Goal: Task Accomplishment & Management: Complete application form

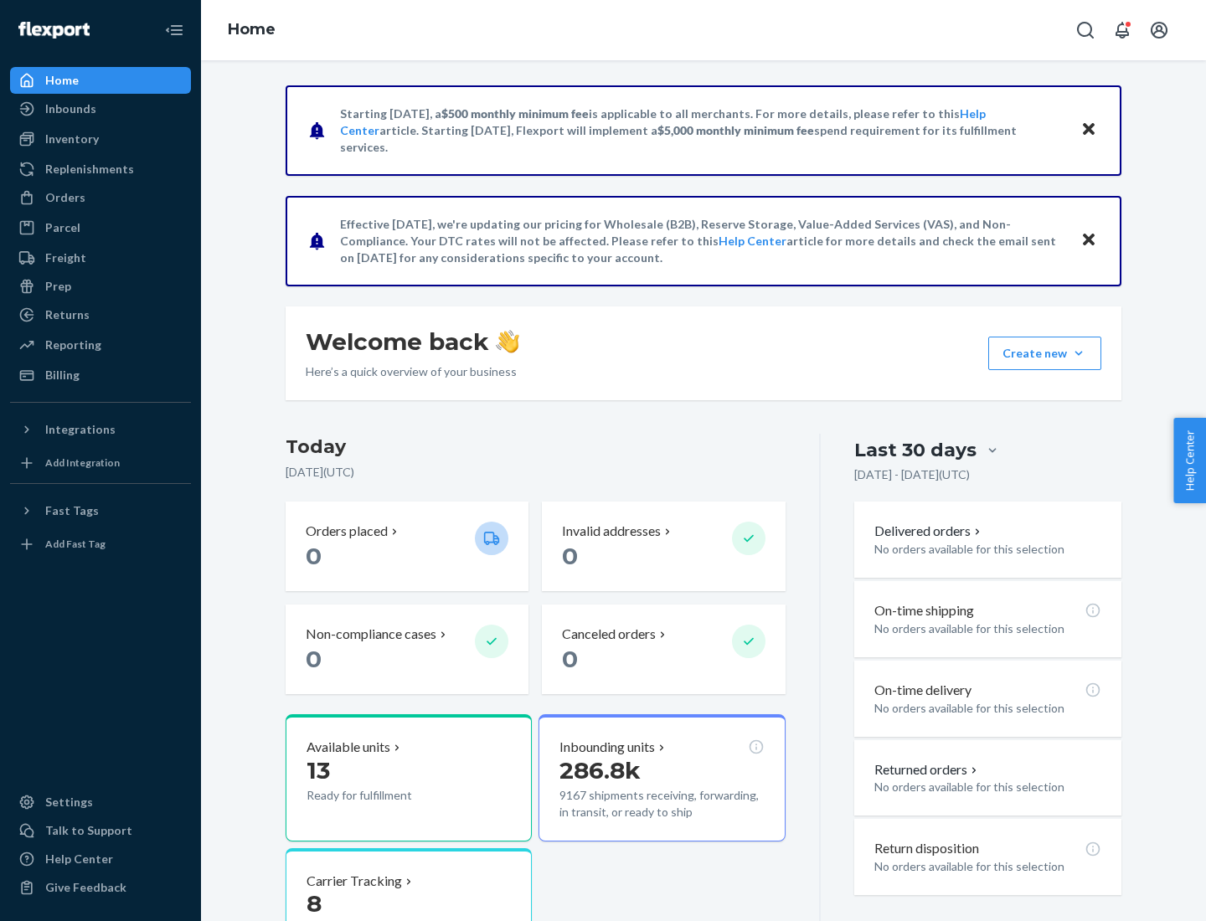
click at [1078, 353] on button "Create new Create new inbound Create new order Create new product" at bounding box center [1044, 353] width 113 height 33
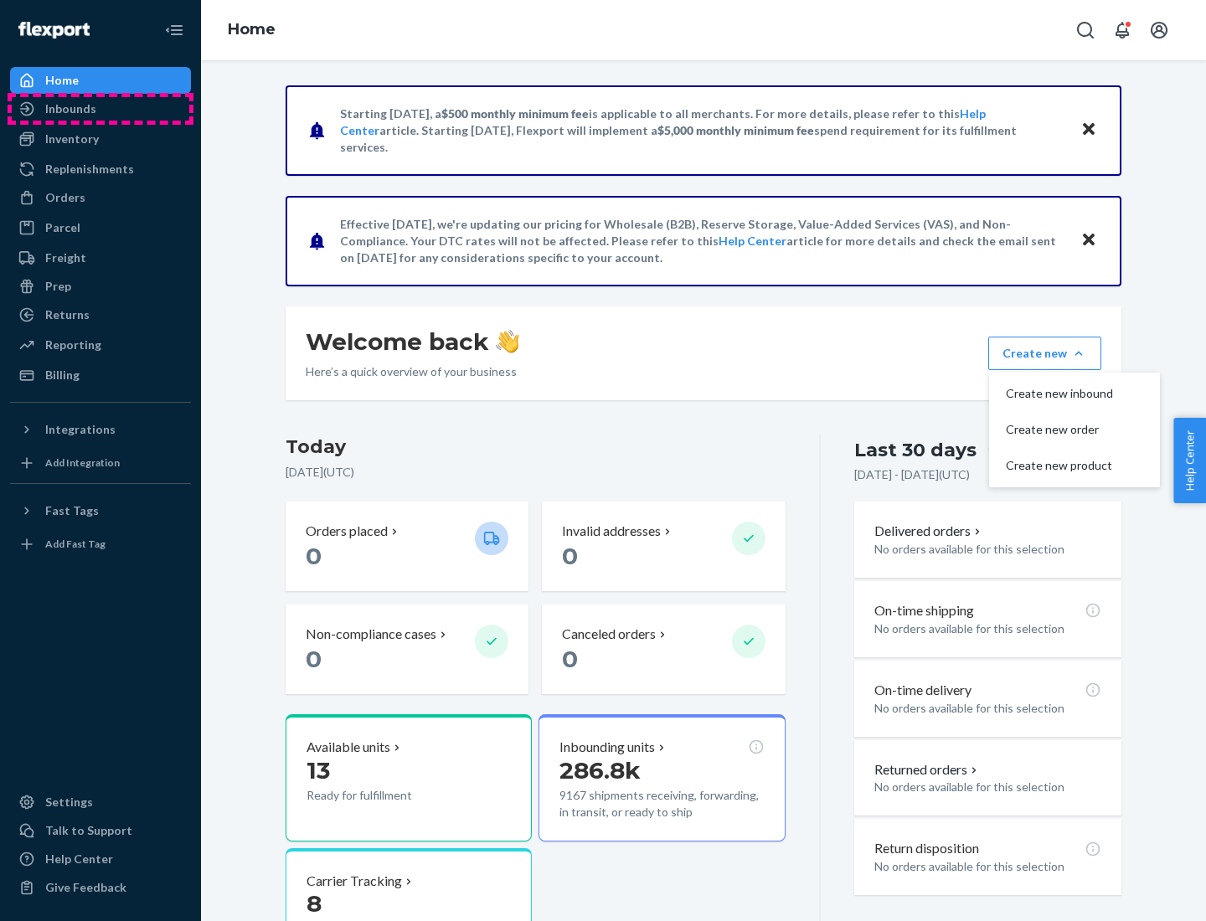
click at [100, 109] on div "Inbounds" at bounding box center [100, 108] width 177 height 23
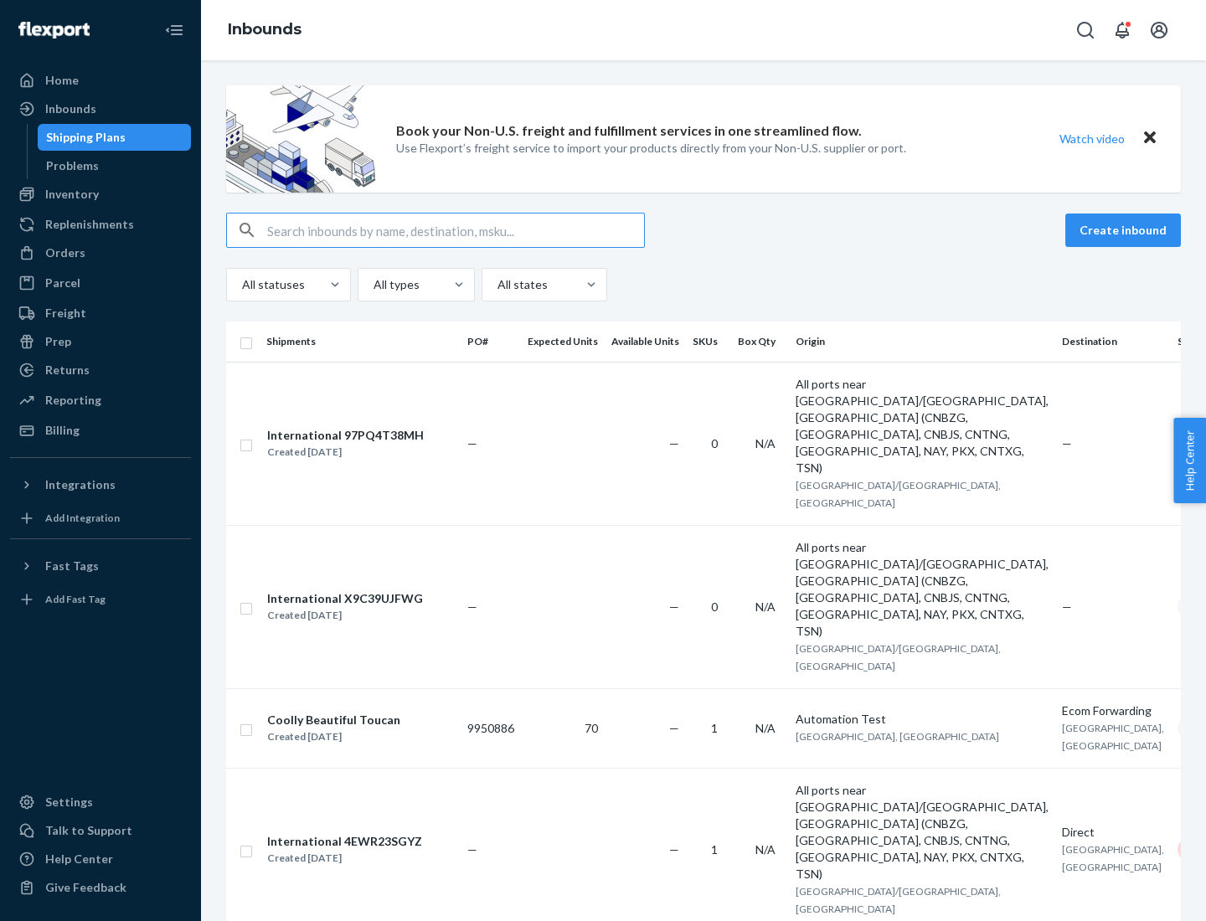
click at [1125, 230] on button "Create inbound" at bounding box center [1123, 229] width 116 height 33
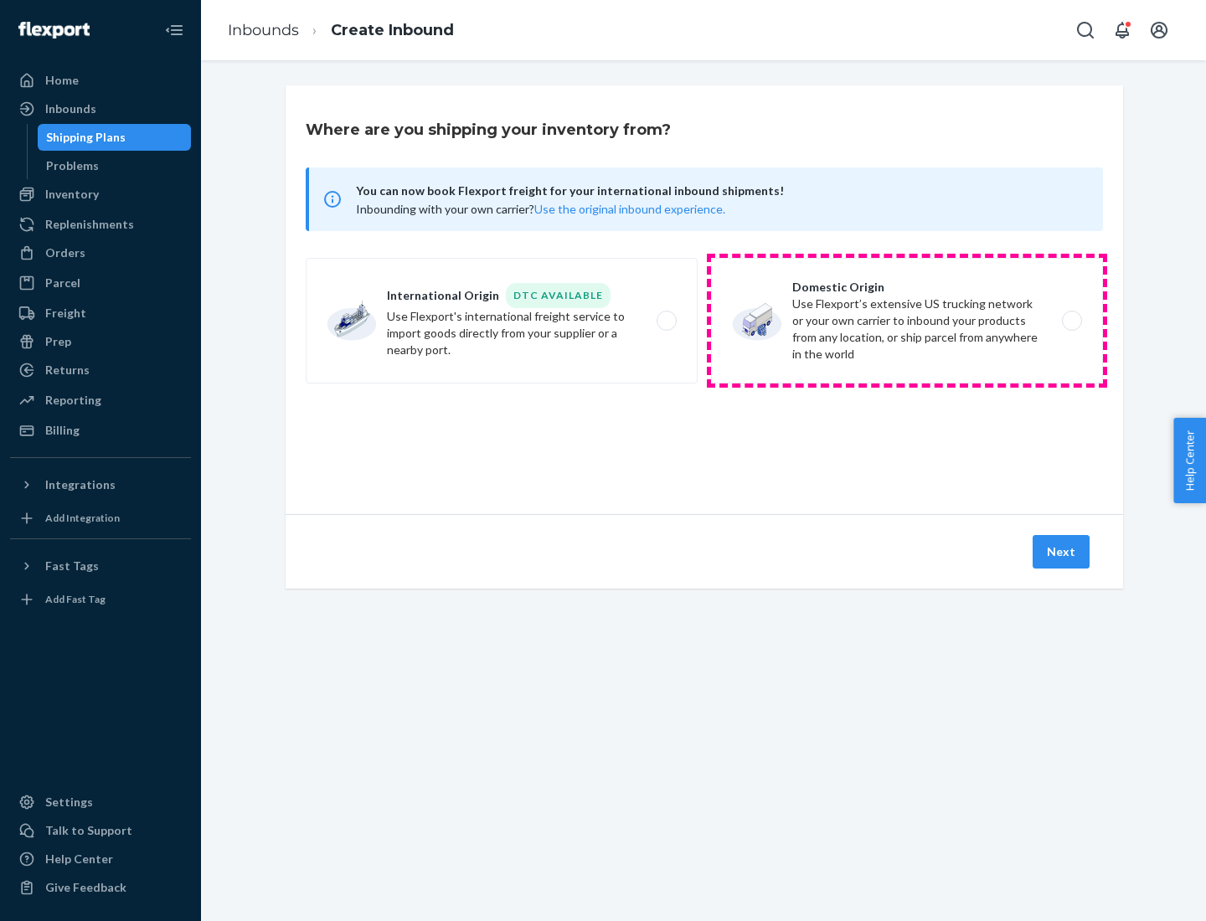
click at [907, 321] on label "Domestic Origin Use Flexport’s extensive US trucking network or your own carrie…" at bounding box center [907, 321] width 392 height 126
click at [1071, 321] on input "Domestic Origin Use Flexport’s extensive US trucking network or your own carrie…" at bounding box center [1076, 321] width 11 height 11
radio input "true"
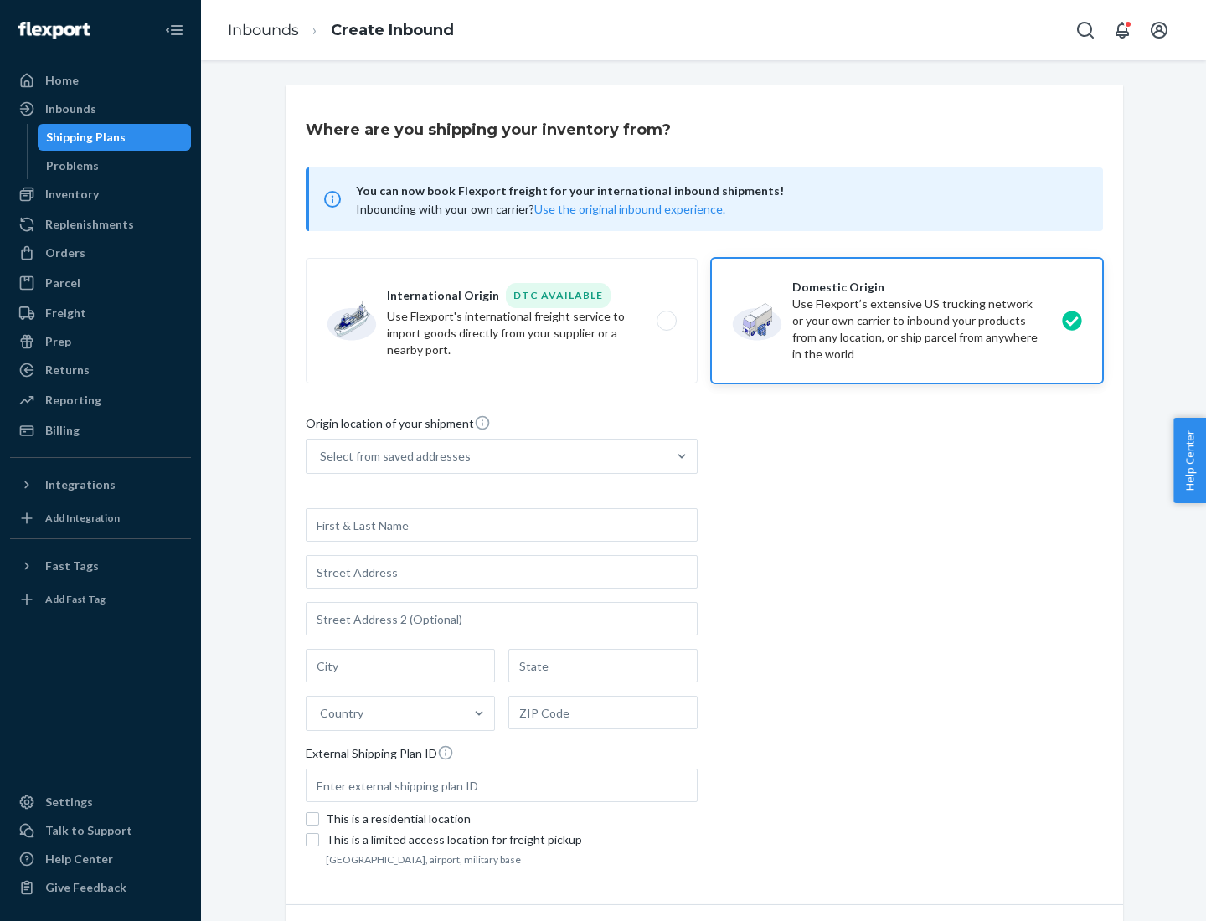
click at [391, 456] on div "Select from saved addresses" at bounding box center [395, 456] width 151 height 17
click at [321, 456] on input "Select from saved addresses" at bounding box center [321, 456] width 2 height 17
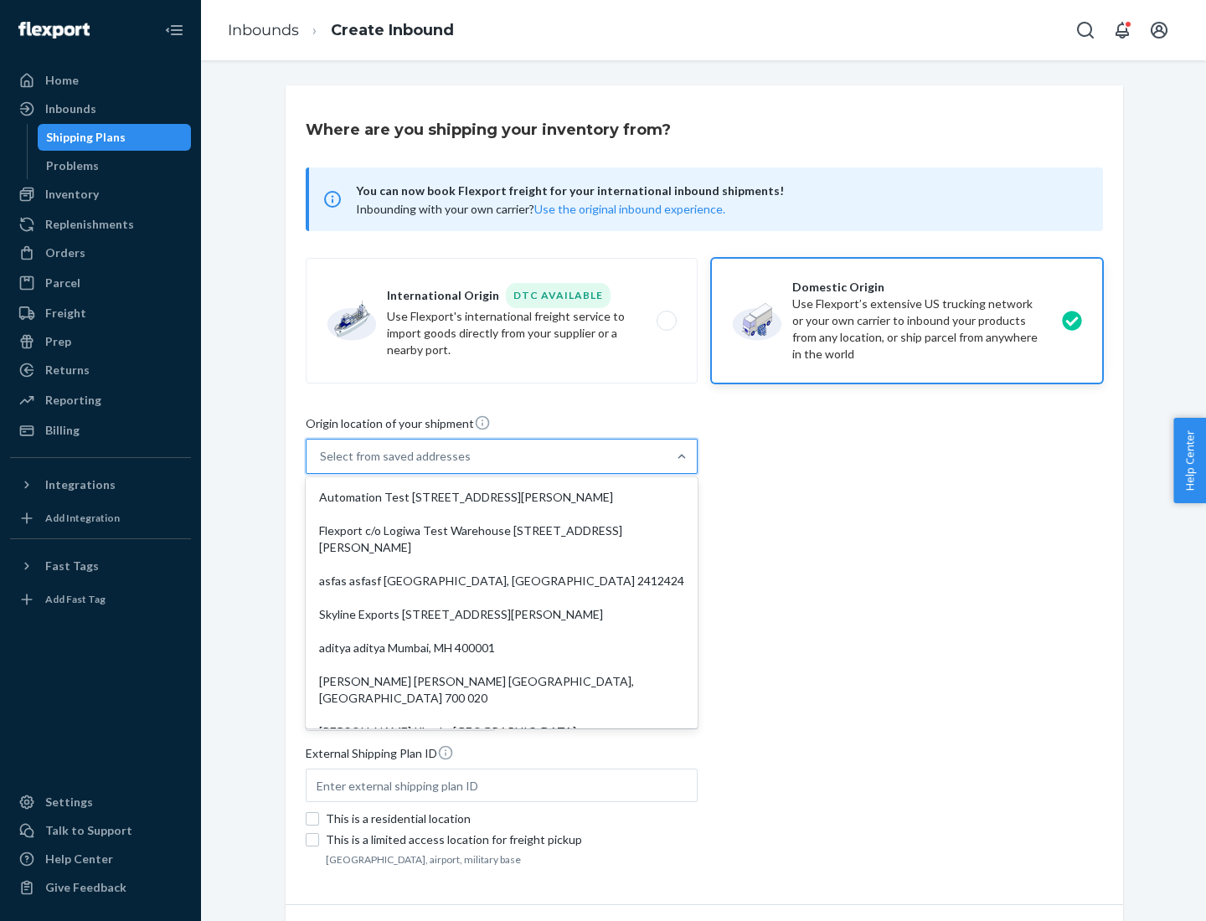
scroll to position [7, 0]
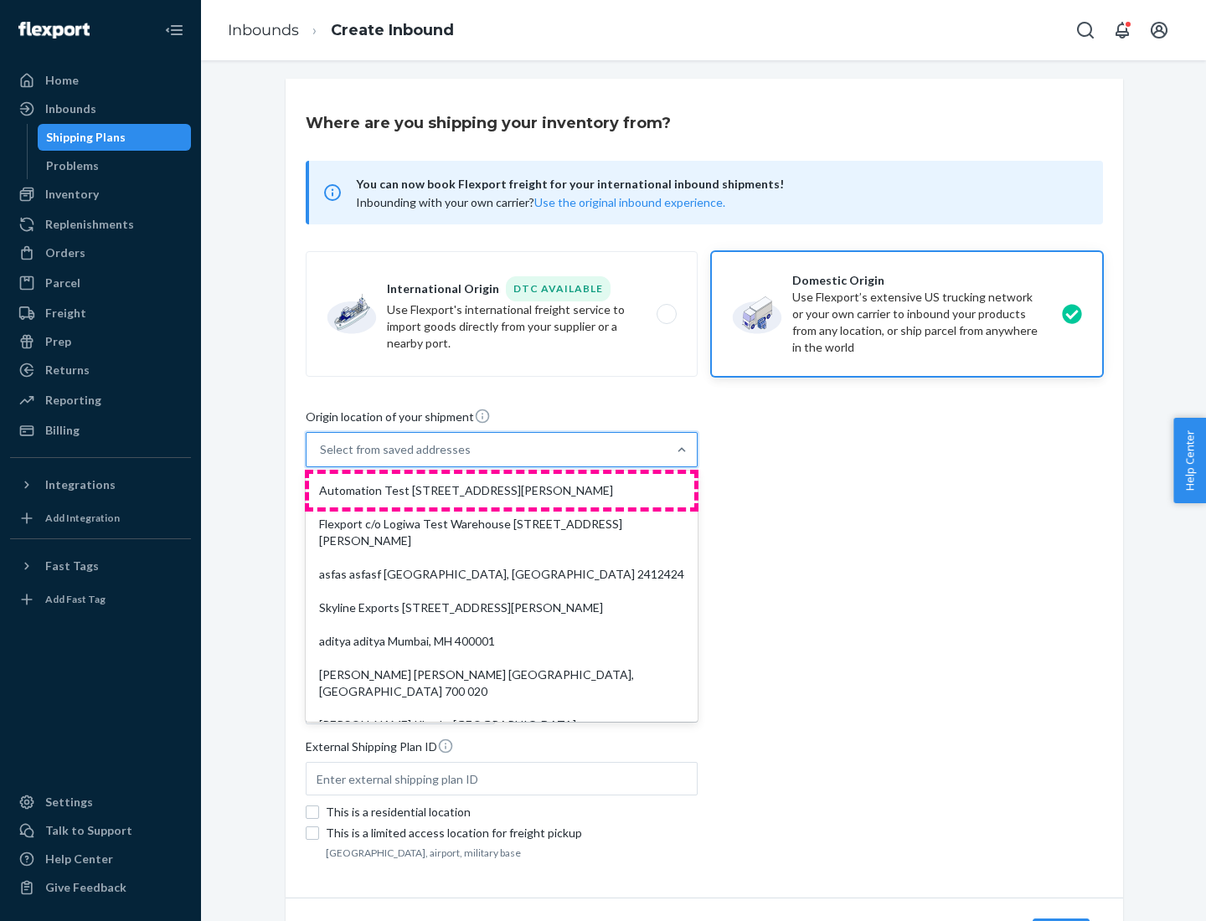
click at [501, 491] on div "Automation Test [STREET_ADDRESS][PERSON_NAME]" at bounding box center [501, 490] width 385 height 33
click at [321, 458] on input "option Automation Test [STREET_ADDRESS][PERSON_NAME]. 9 results available. Use …" at bounding box center [321, 449] width 2 height 17
type input "Automation Test"
type input "9th Floor"
type input "[GEOGRAPHIC_DATA]"
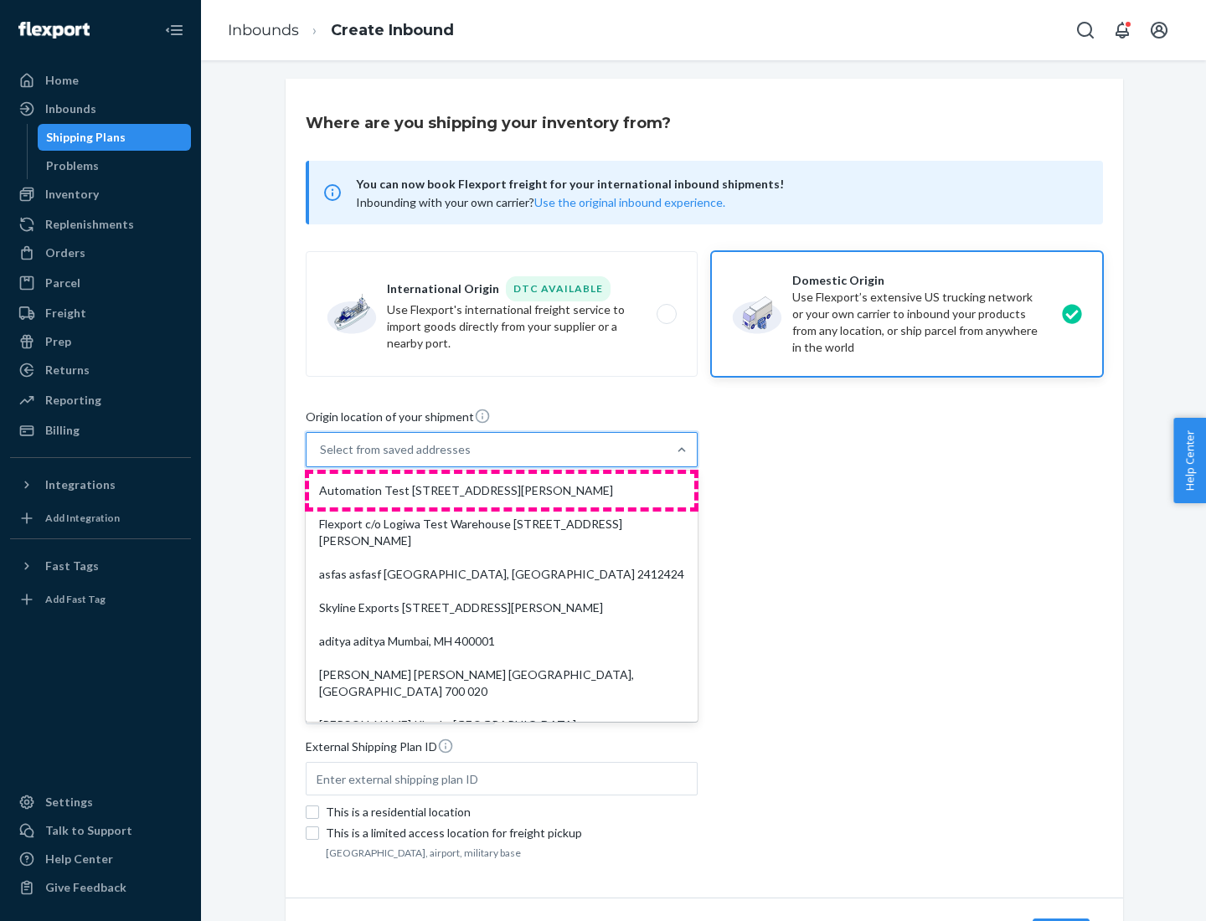
type input "CA"
type input "94104"
type input "[STREET_ADDRESS][PERSON_NAME]"
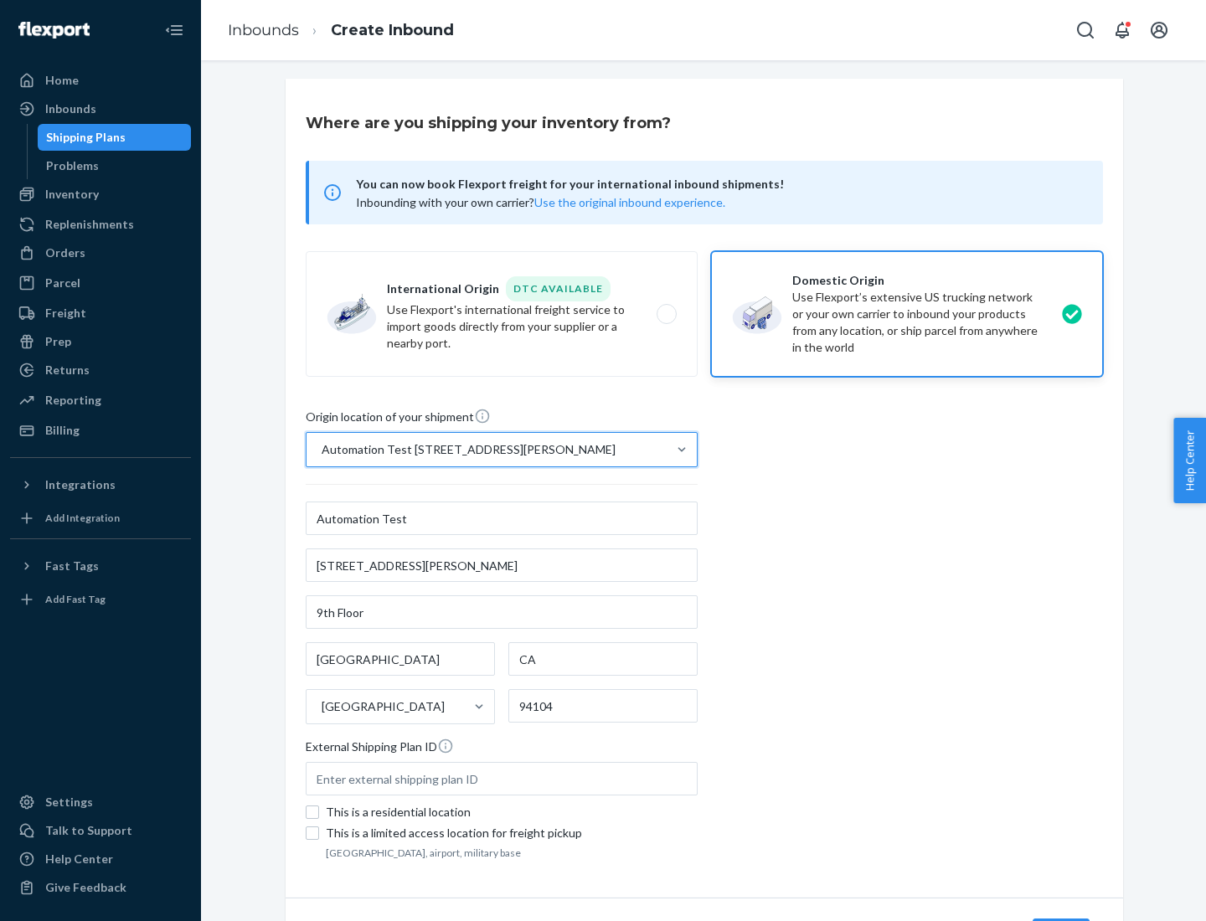
scroll to position [98, 0]
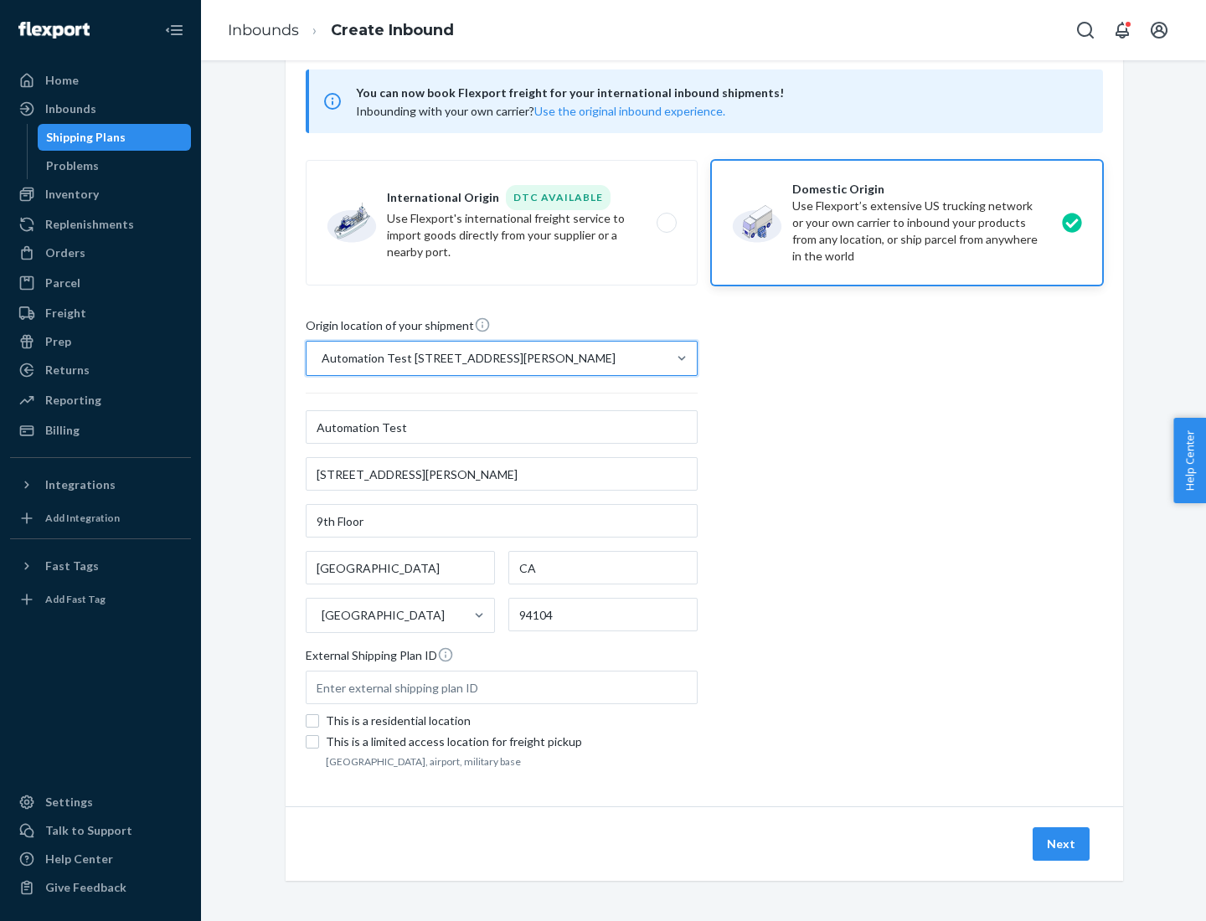
click at [1062, 844] on button "Next" at bounding box center [1060, 843] width 57 height 33
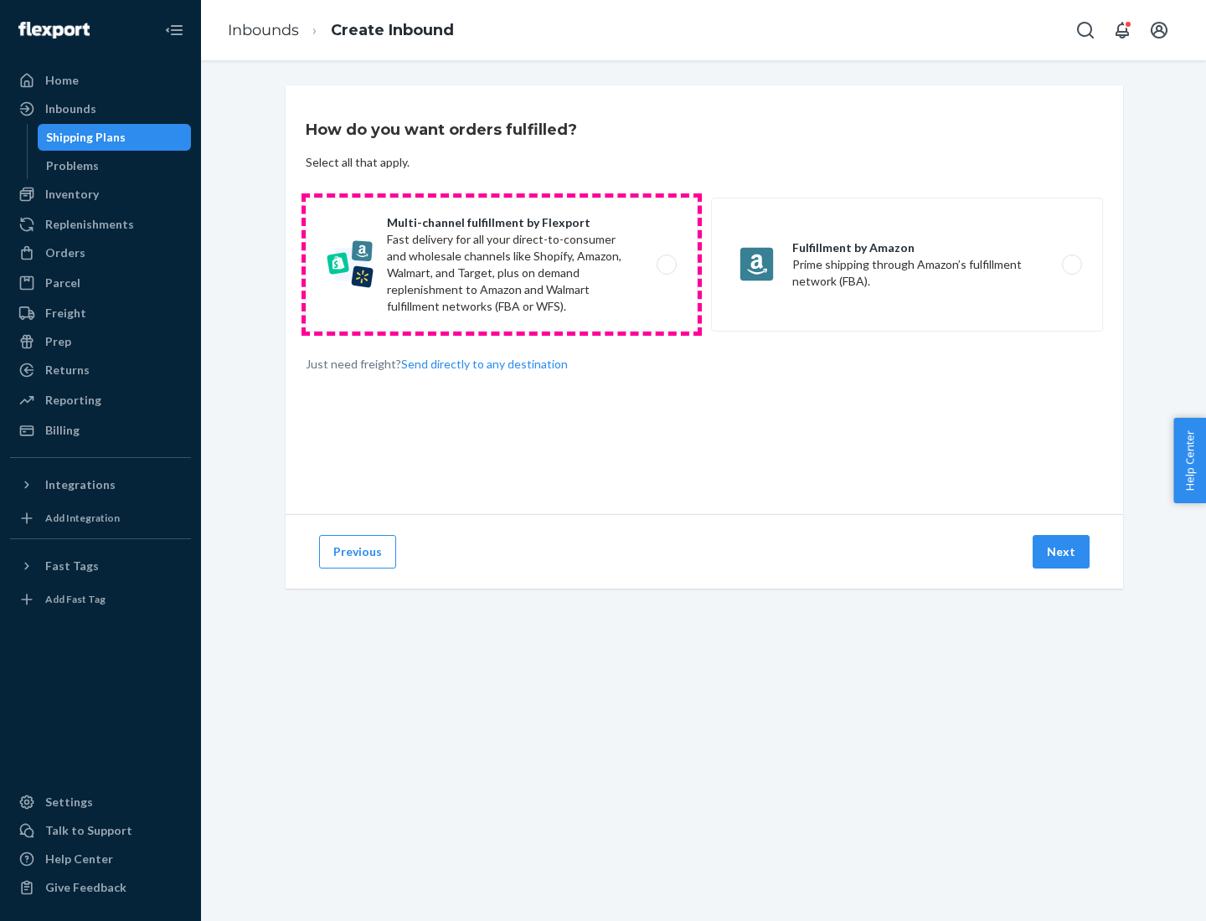
click at [501, 265] on label "Multi-channel fulfillment by Flexport Fast delivery for all your direct-to-cons…" at bounding box center [502, 265] width 392 height 134
click at [666, 265] on input "Multi-channel fulfillment by Flexport Fast delivery for all your direct-to-cons…" at bounding box center [671, 265] width 11 height 11
radio input "true"
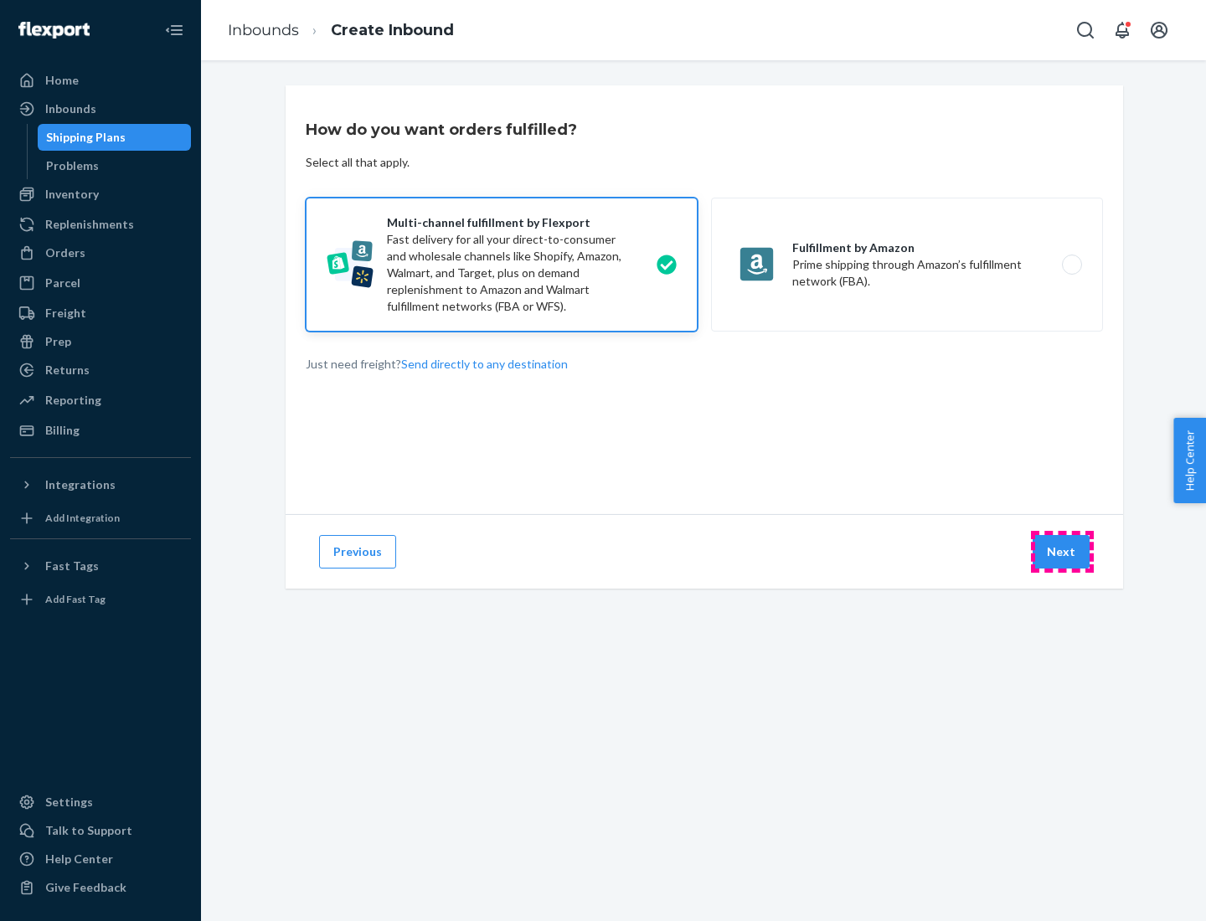
click at [1062, 552] on button "Next" at bounding box center [1060, 551] width 57 height 33
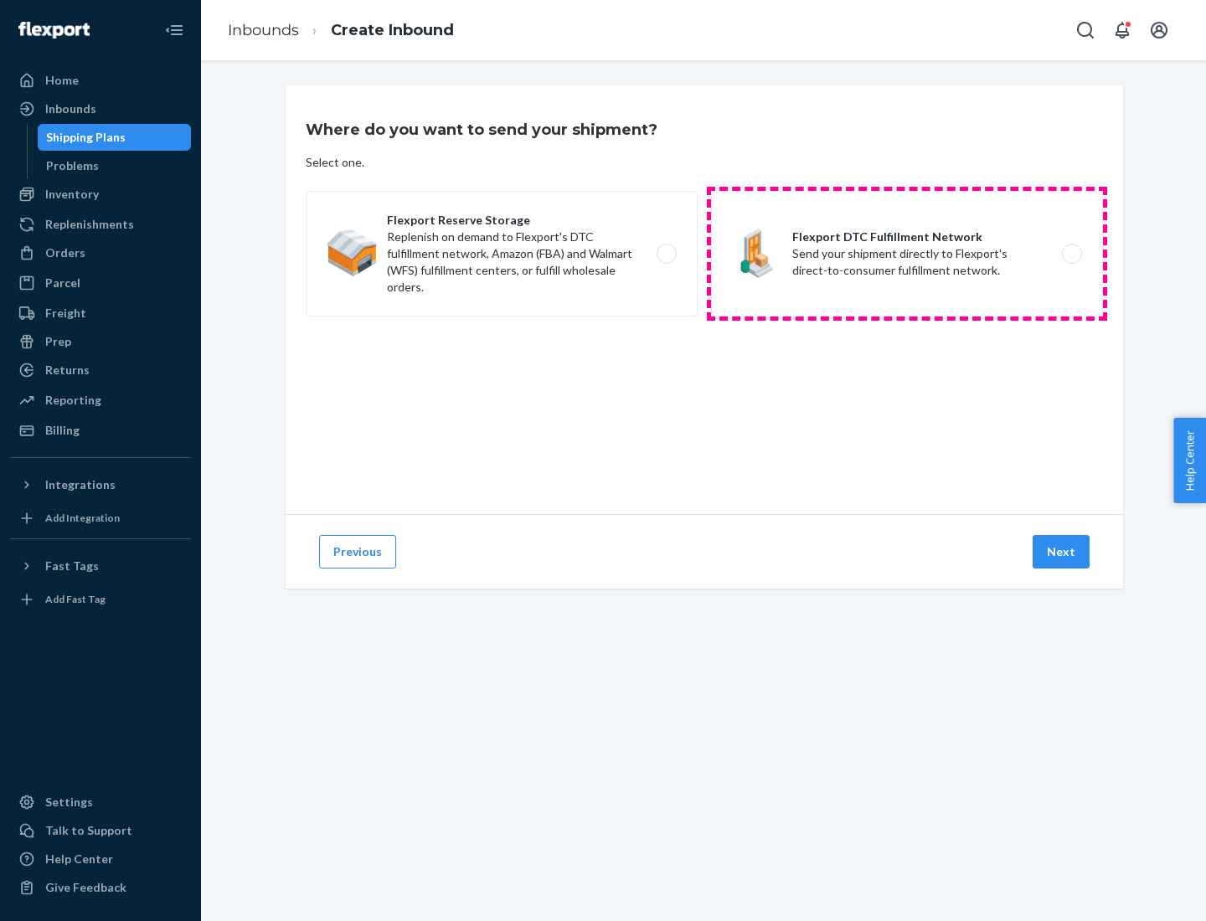
click at [907, 254] on label "Flexport DTC Fulfillment Network Send your shipment directly to Flexport's dire…" at bounding box center [907, 254] width 392 height 126
click at [1071, 254] on input "Flexport DTC Fulfillment Network Send your shipment directly to Flexport's dire…" at bounding box center [1076, 254] width 11 height 11
radio input "true"
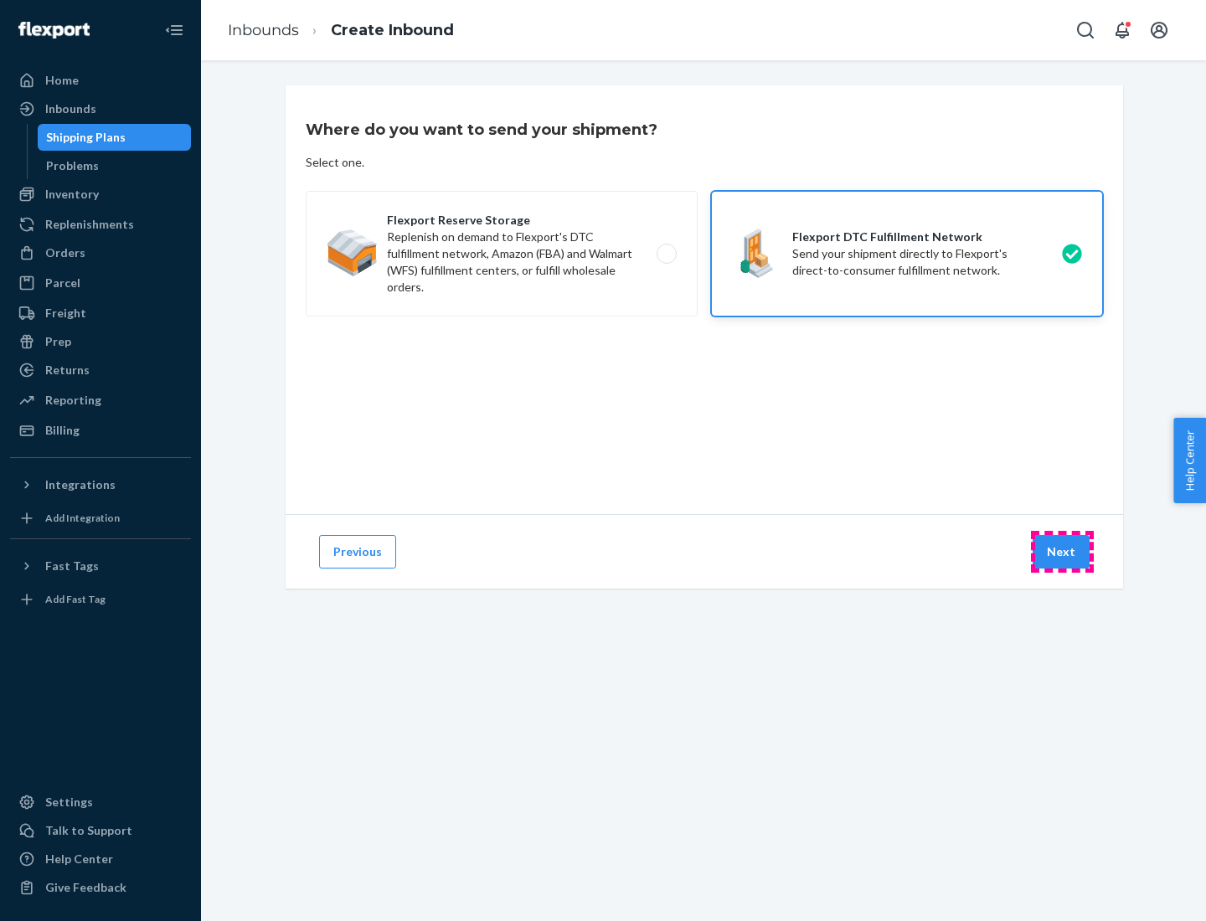
click at [1062, 552] on button "Next" at bounding box center [1060, 551] width 57 height 33
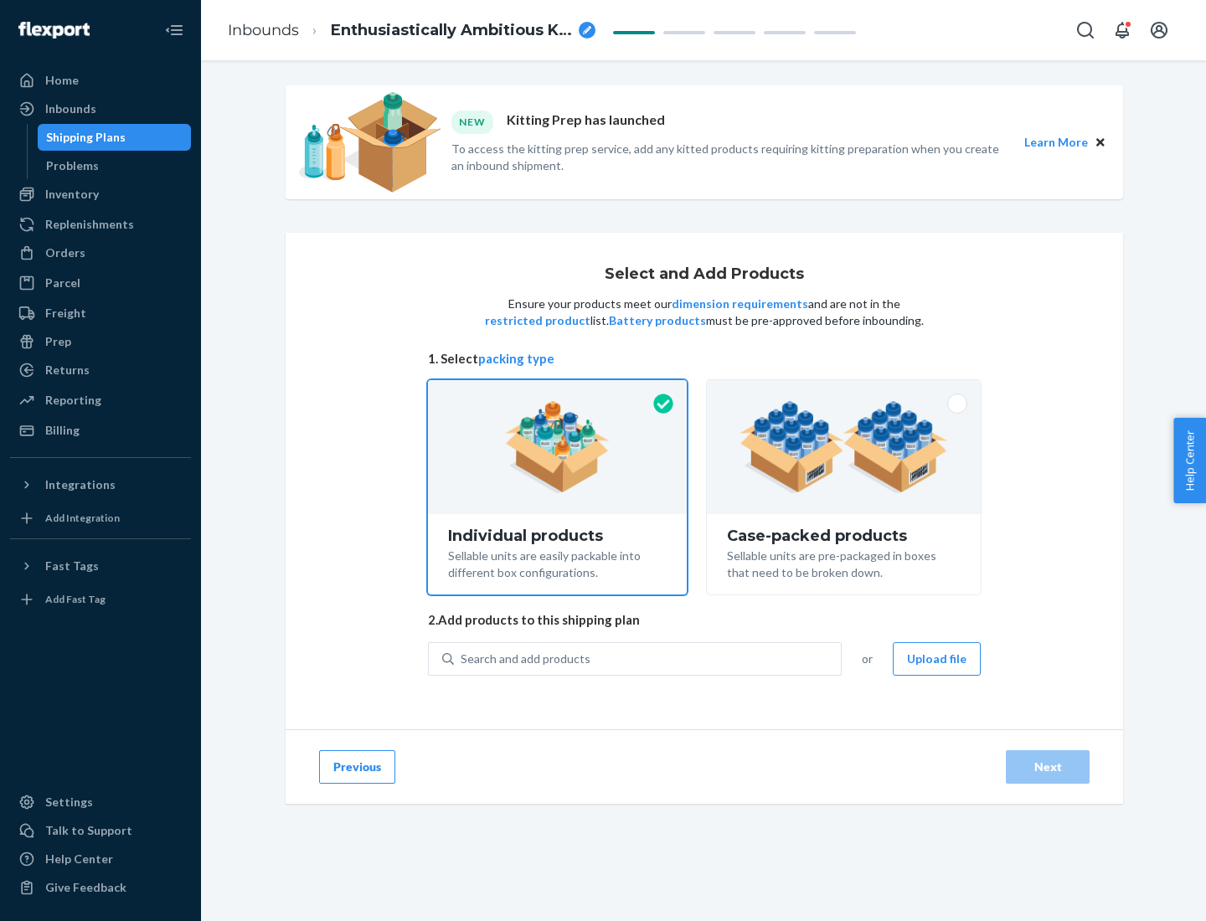
click at [844, 447] on img at bounding box center [843, 447] width 208 height 92
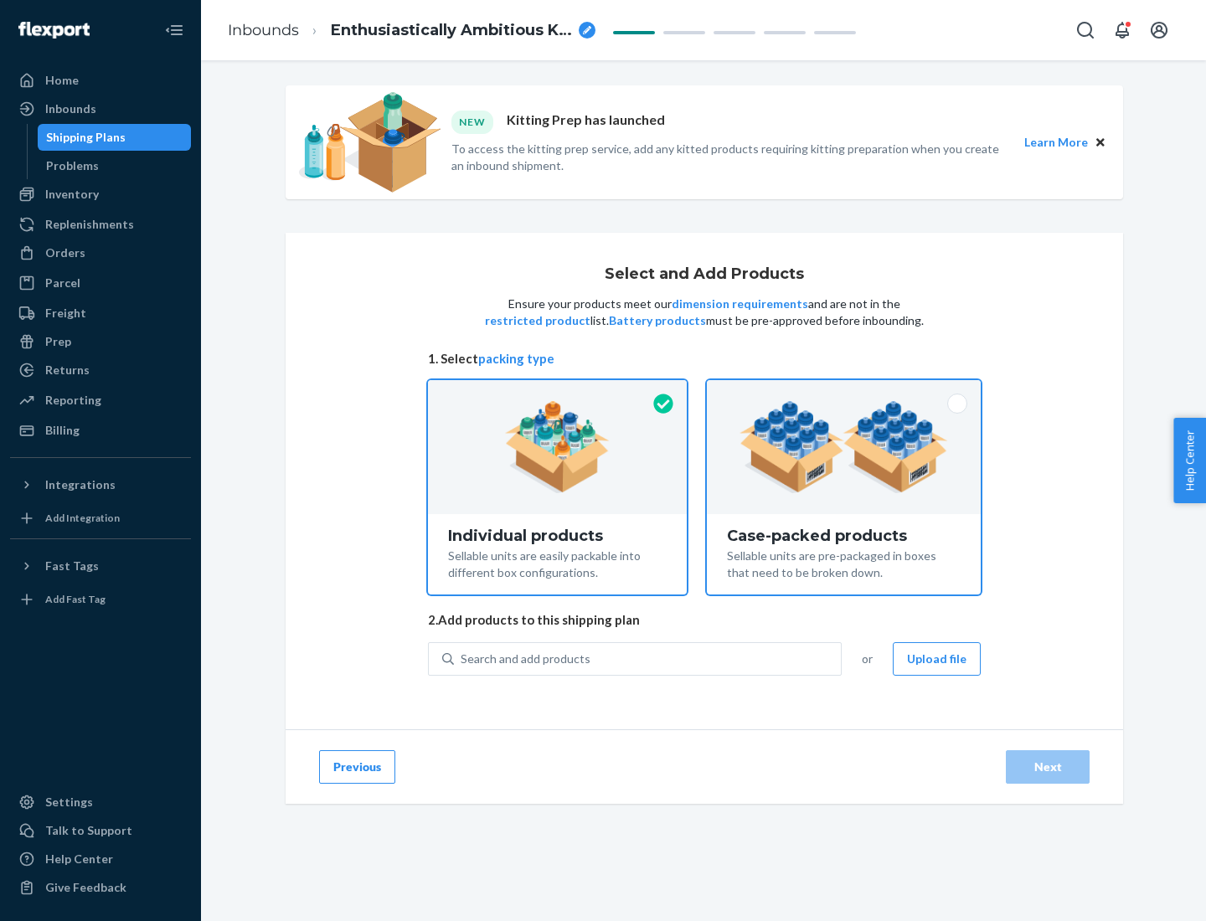
click at [844, 391] on input "Case-packed products Sellable units are pre-packaged in boxes that need to be b…" at bounding box center [843, 385] width 11 height 11
radio input "true"
radio input "false"
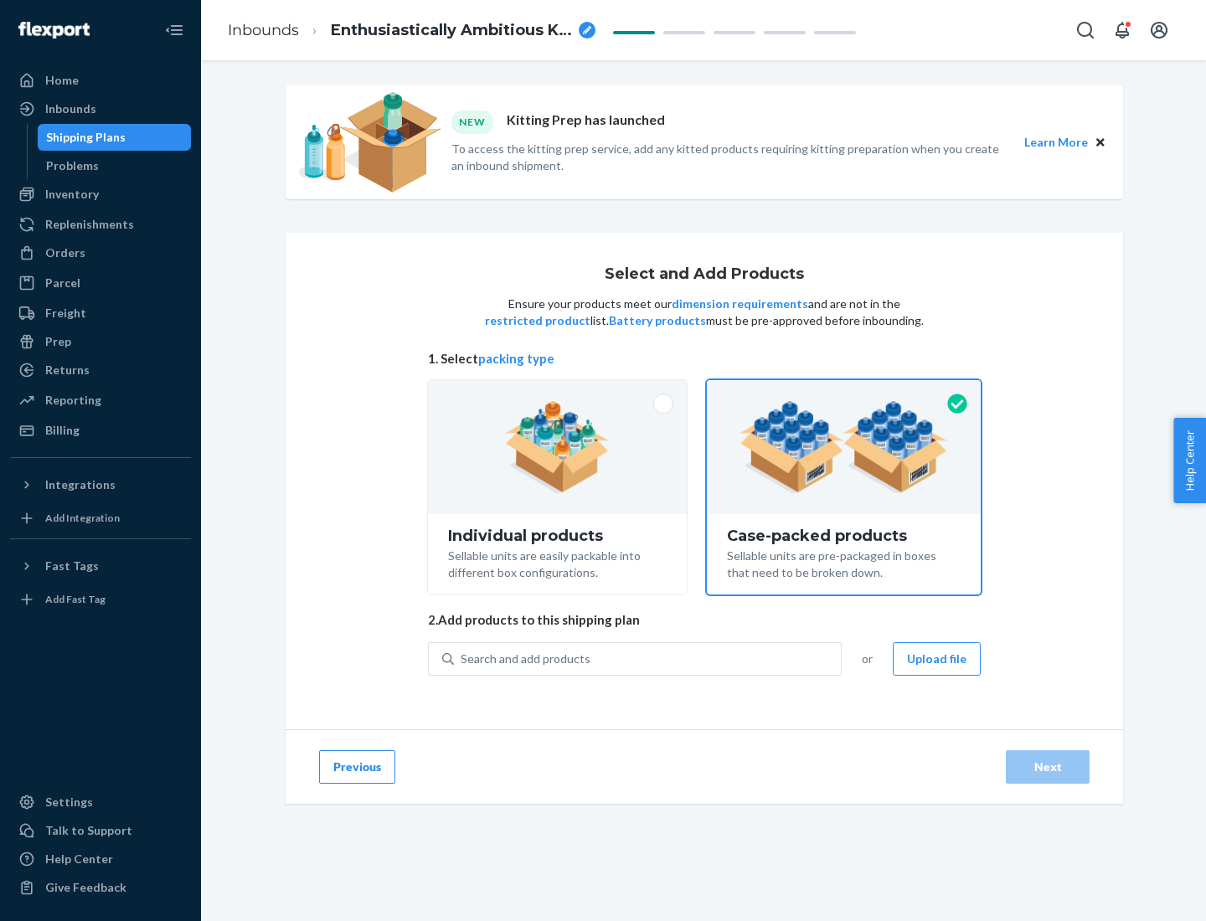
click at [648, 658] on div "Search and add products" at bounding box center [647, 659] width 387 height 30
click at [462, 658] on input "Search and add products" at bounding box center [461, 658] width 2 height 17
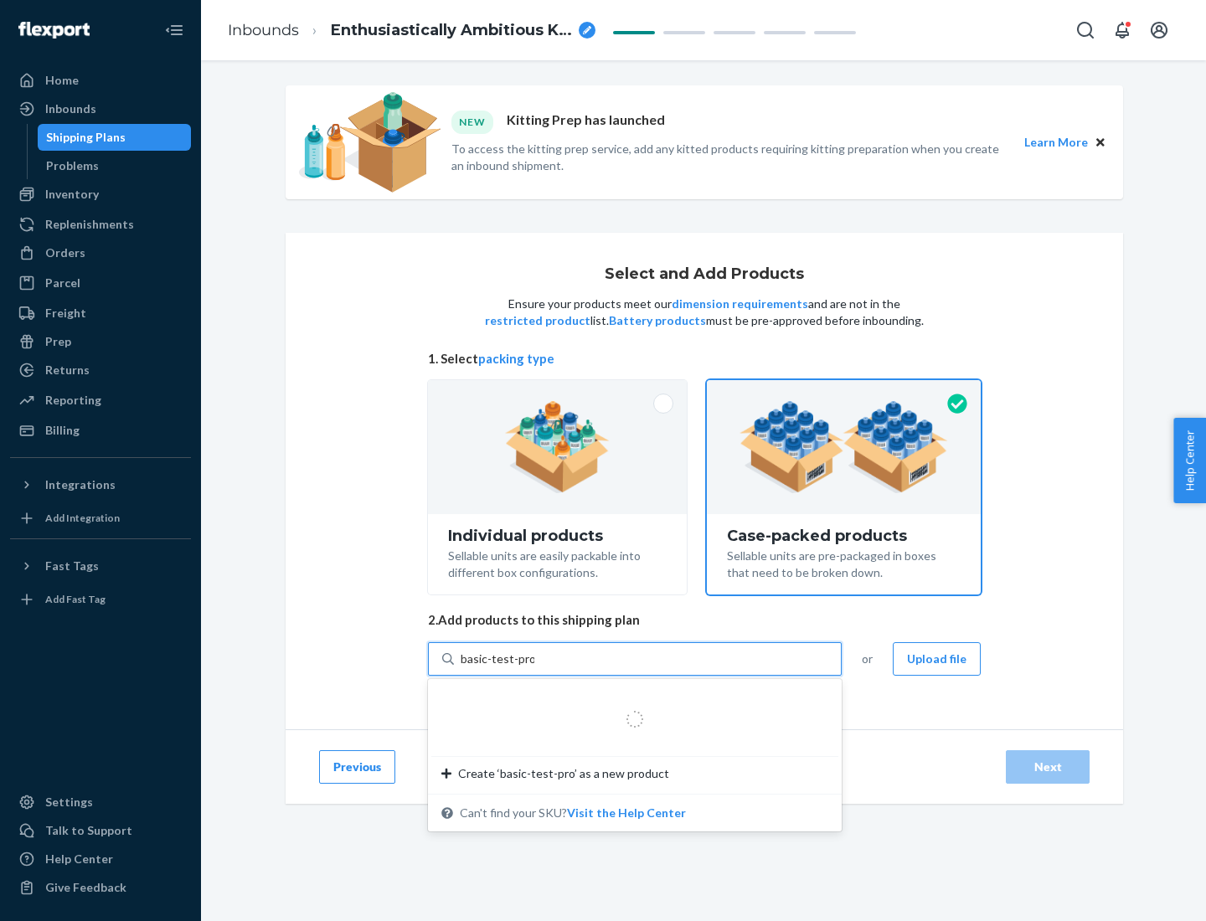
type input "basic-test-product-1"
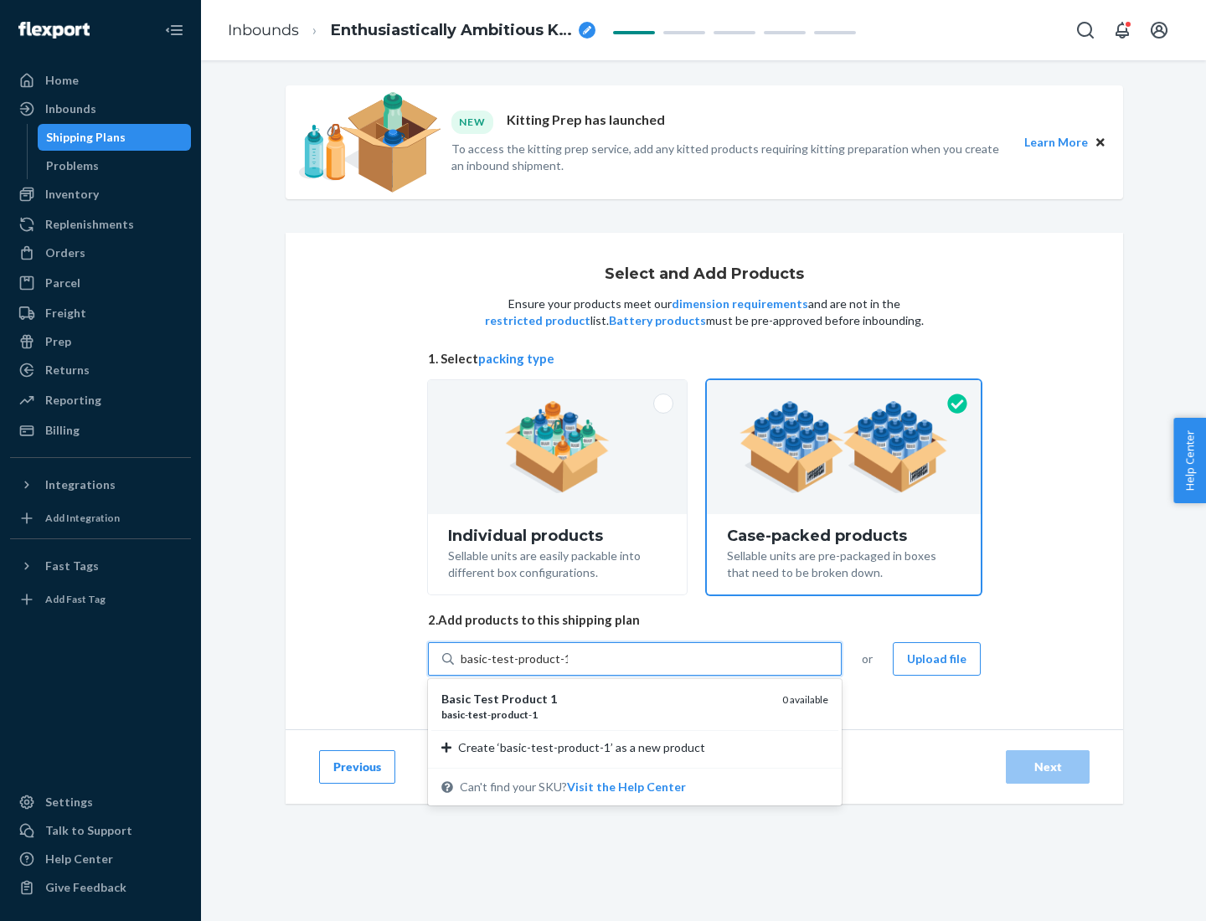
click at [605, 714] on div "basic - test - product - 1" at bounding box center [604, 714] width 327 height 14
click at [568, 667] on input "basic-test-product-1" at bounding box center [513, 658] width 107 height 17
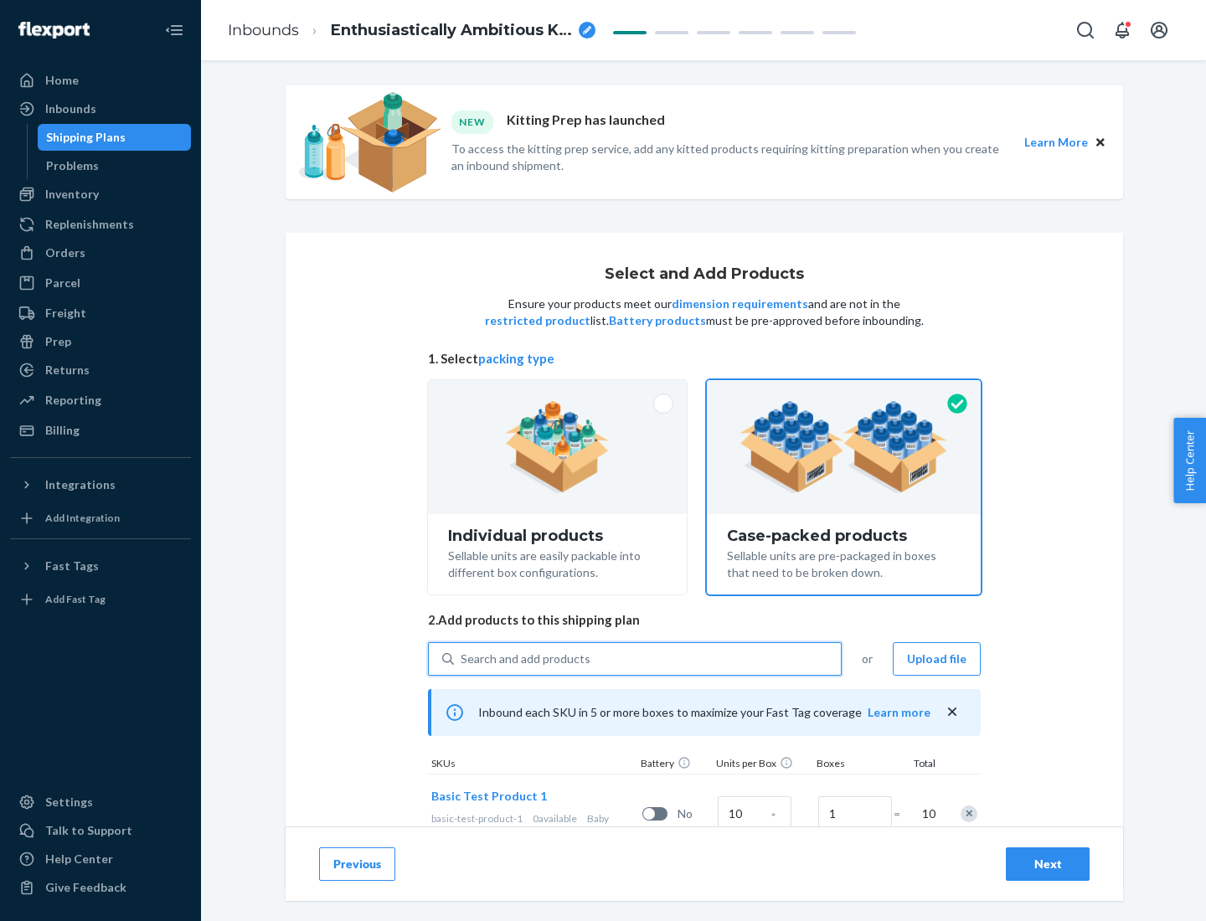
scroll to position [60, 0]
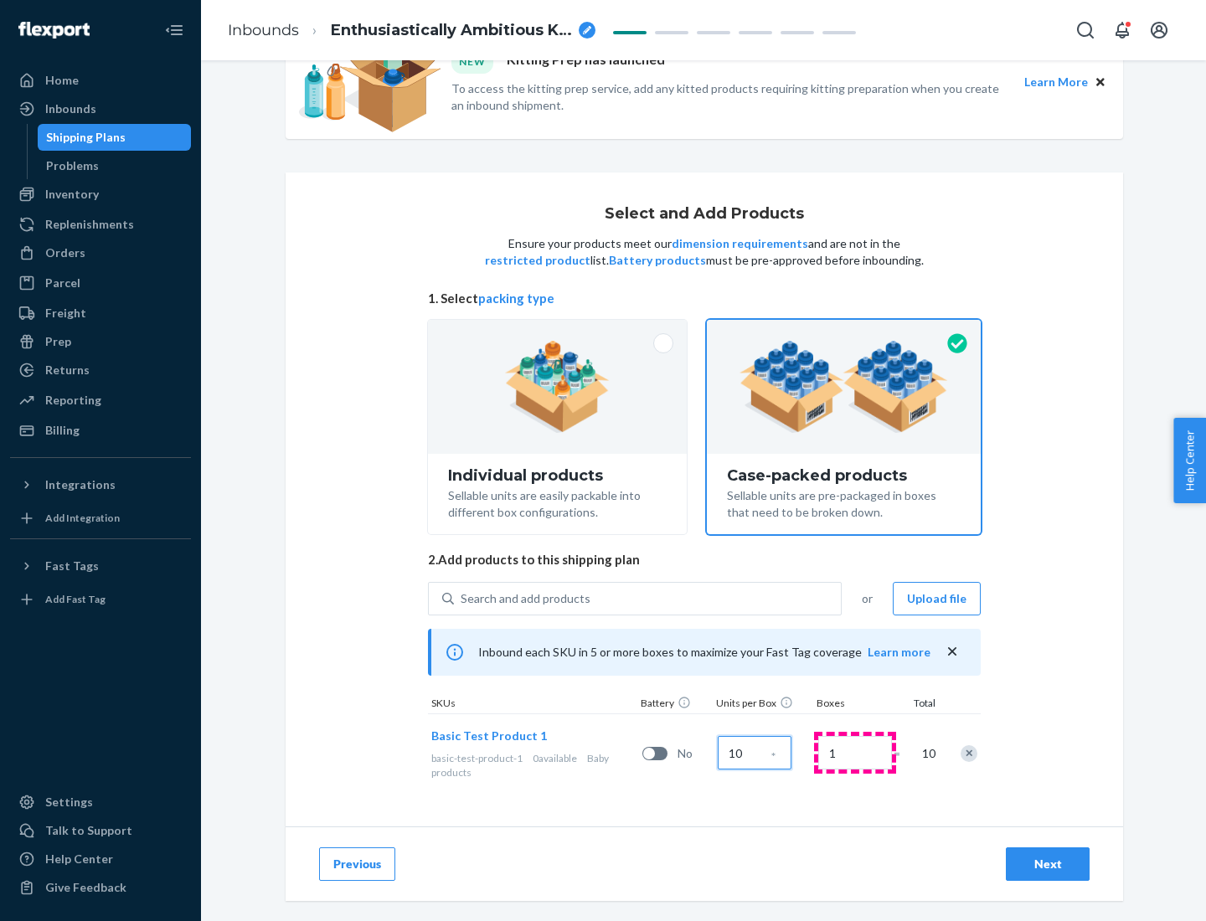
type input "10"
type input "7"
click at [1047, 864] on div "Next" at bounding box center [1047, 864] width 55 height 17
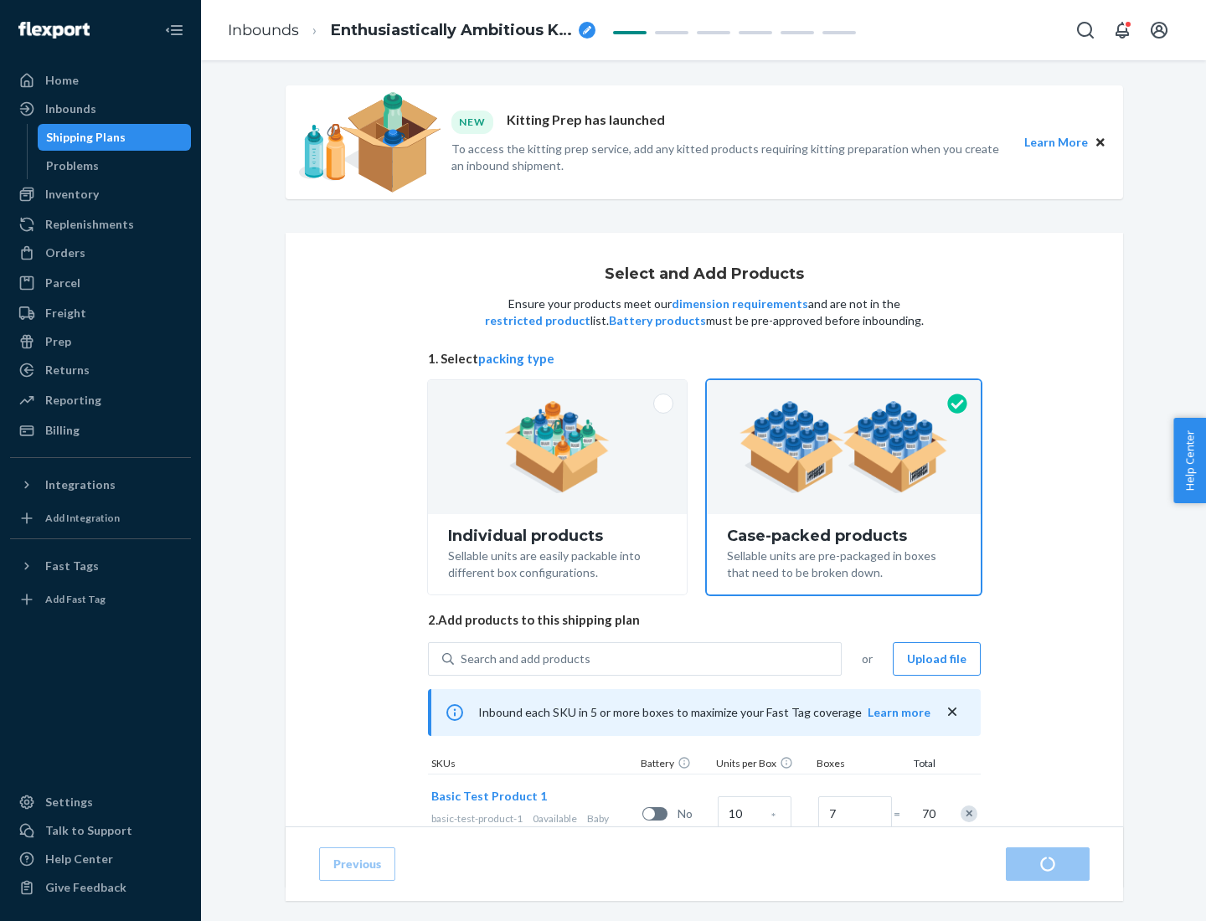
radio input "true"
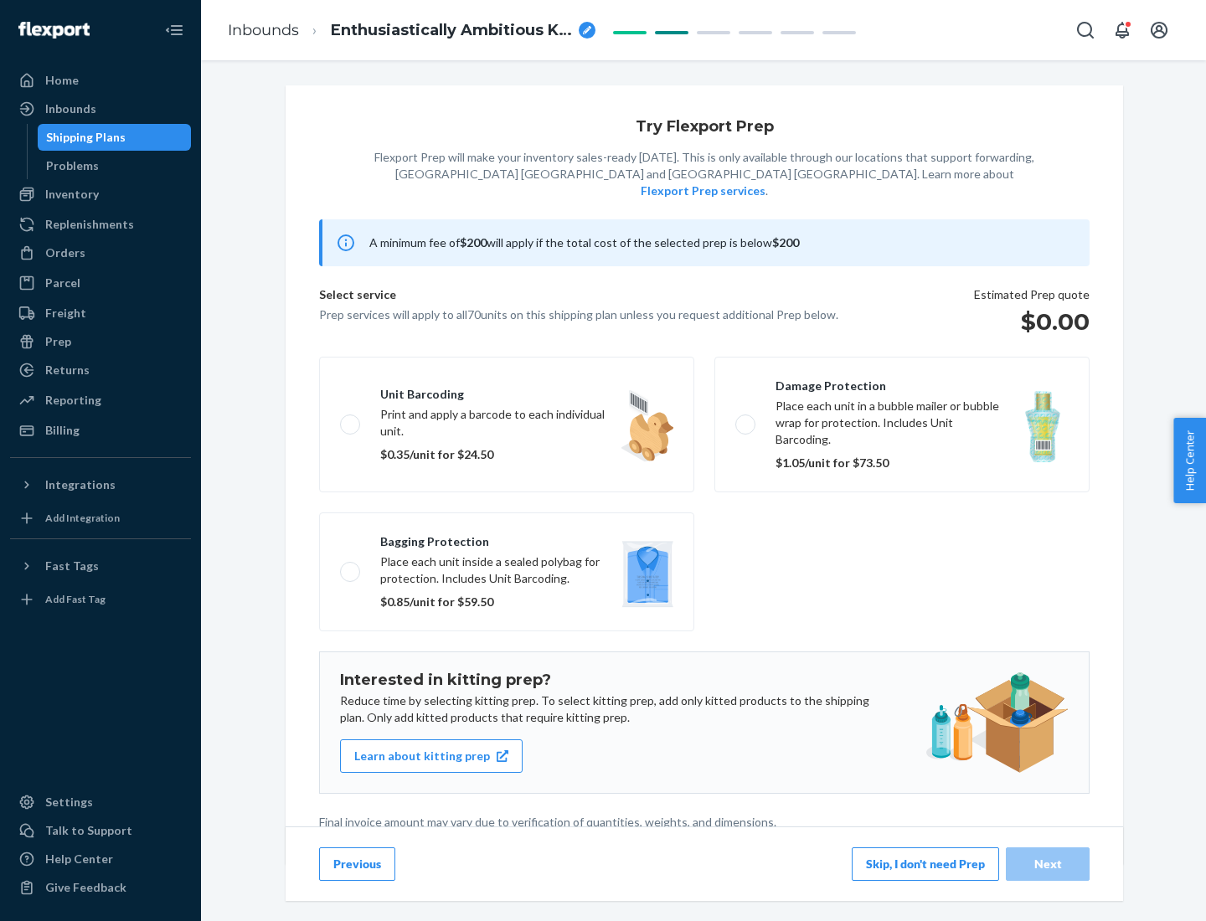
scroll to position [4, 0]
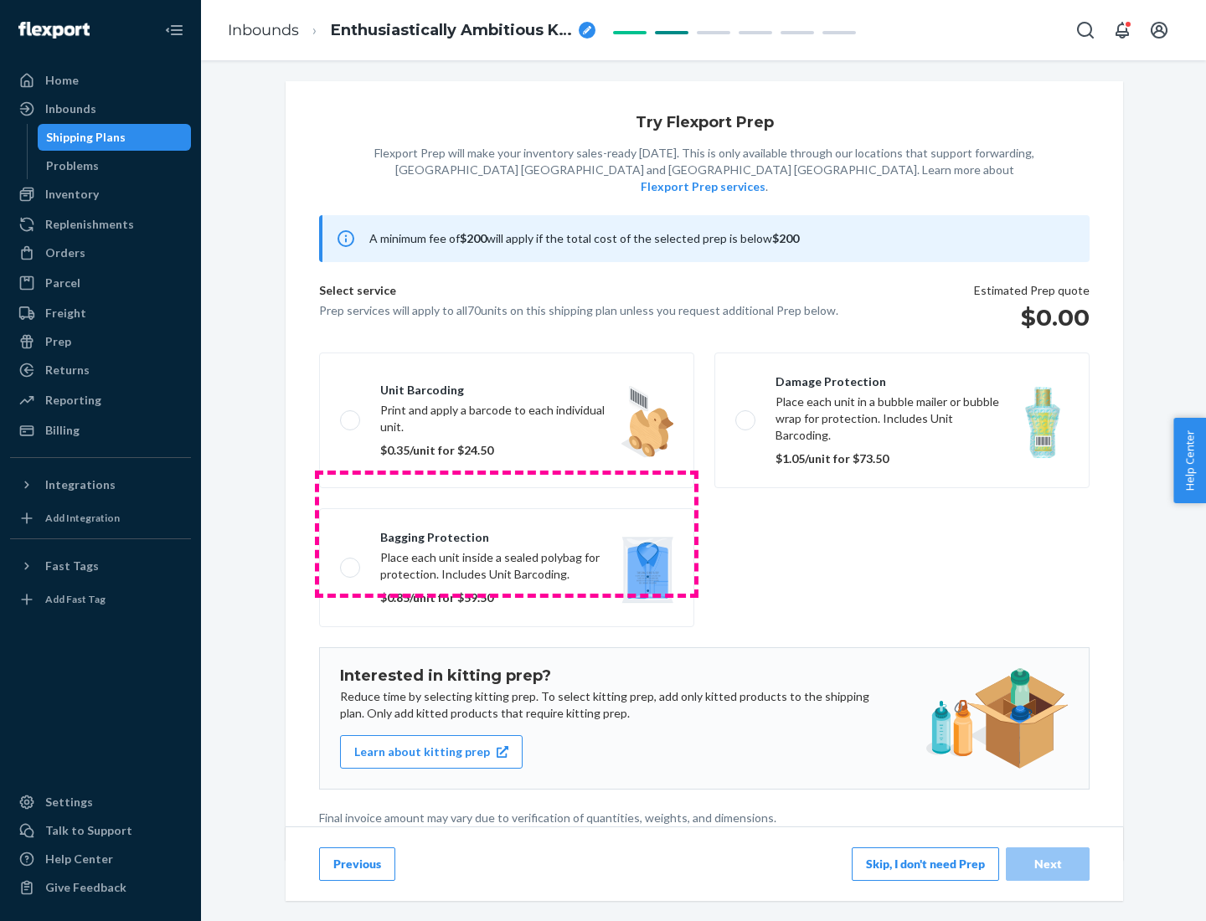
click at [506, 533] on label "Bagging protection Place each unit inside a sealed polybag for protection. Incl…" at bounding box center [506, 567] width 375 height 119
click at [351, 562] on input "Bagging protection Place each unit inside a sealed polybag for protection. Incl…" at bounding box center [345, 567] width 11 height 11
checkbox input "true"
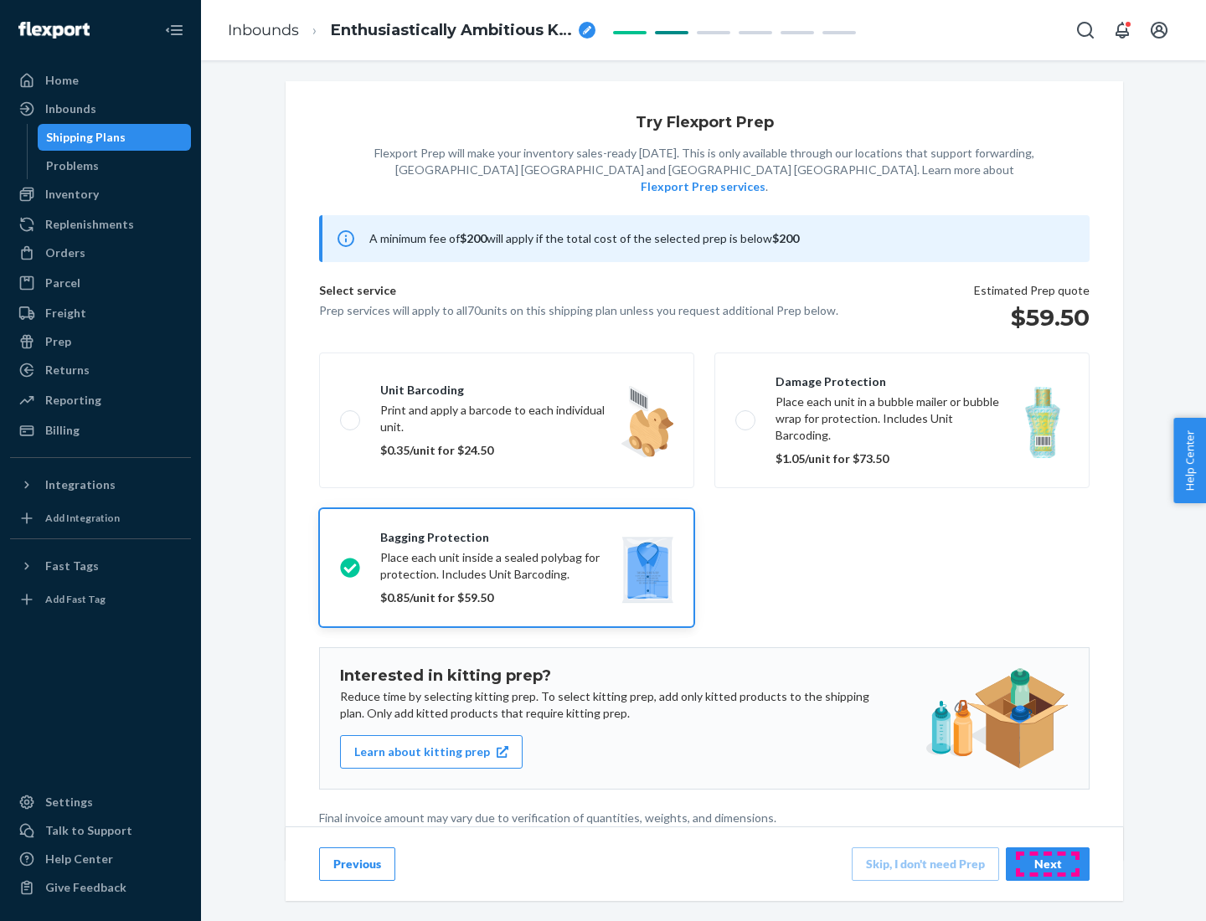
click at [1047, 863] on div "Next" at bounding box center [1047, 864] width 55 height 17
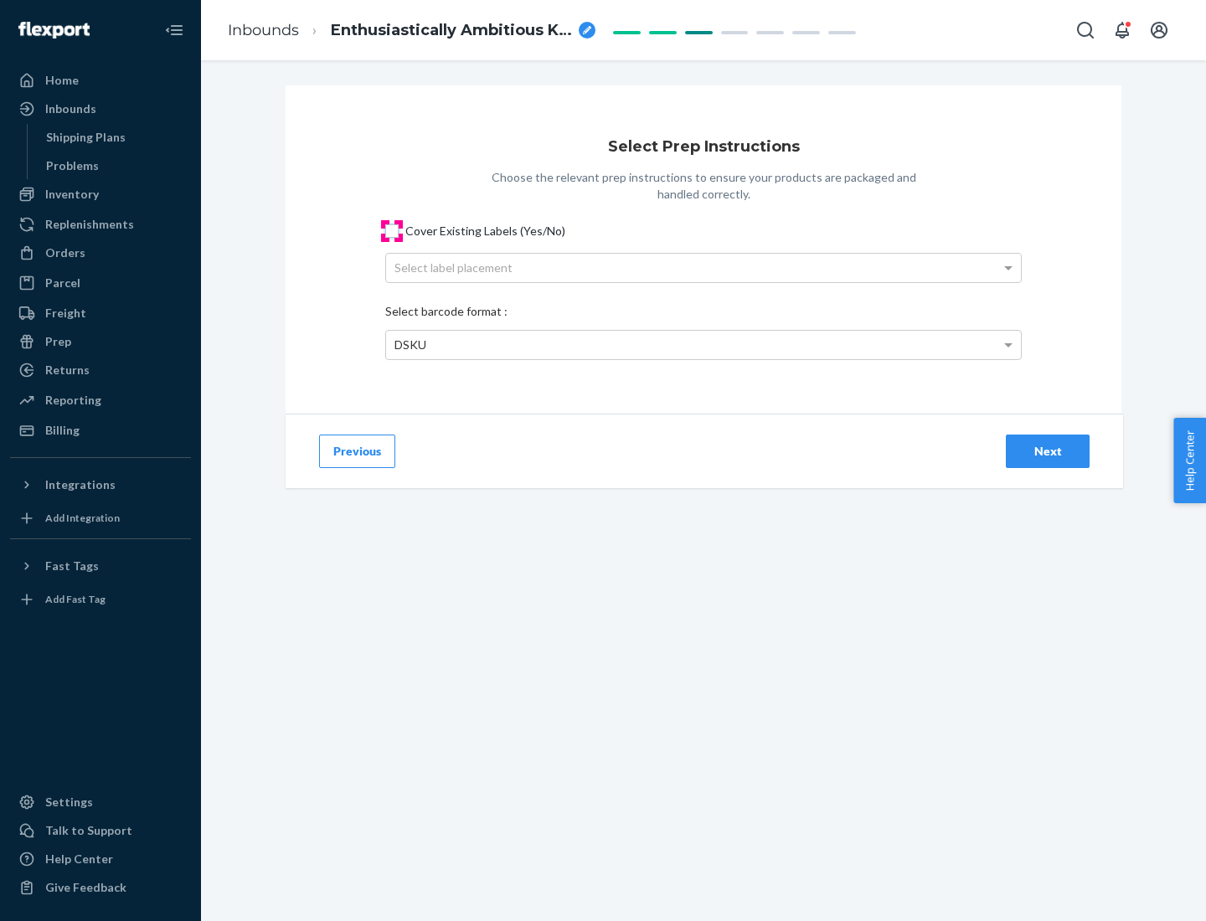
click at [392, 230] on input "Cover Existing Labels (Yes/No)" at bounding box center [391, 230] width 13 height 13
checkbox input "true"
click at [703, 267] on div "Select label placement" at bounding box center [703, 268] width 635 height 28
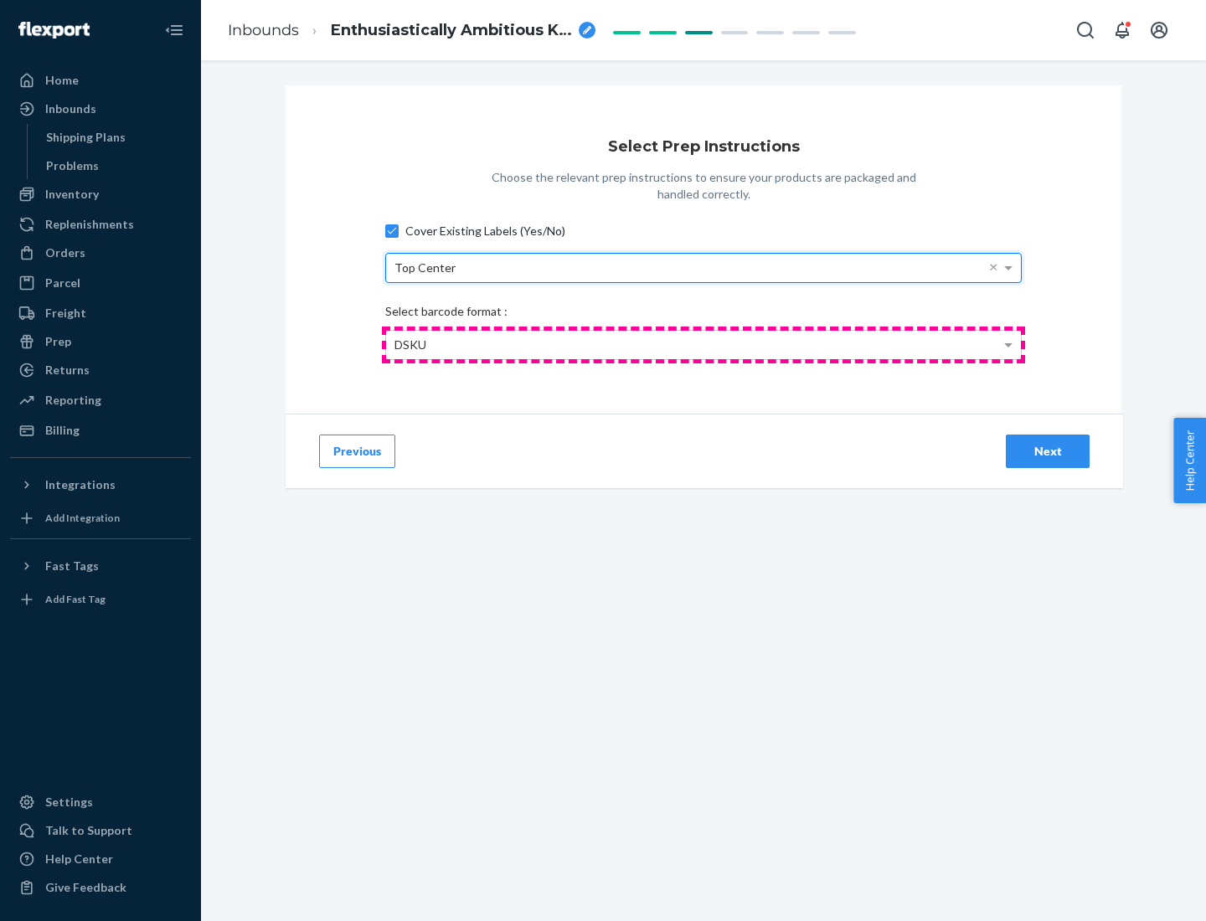
click at [703, 344] on div "DSKU" at bounding box center [703, 345] width 635 height 28
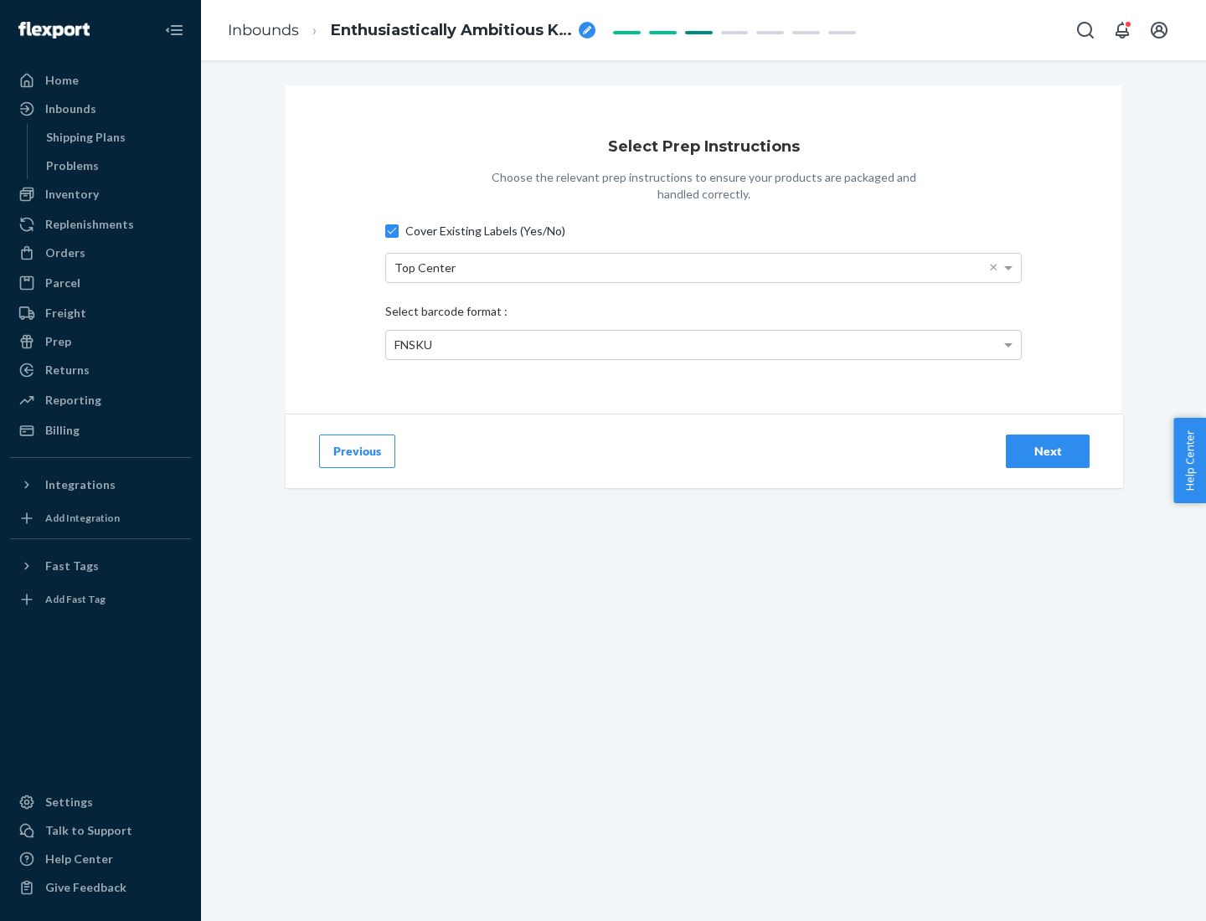
click at [1047, 450] on div "Next" at bounding box center [1047, 451] width 55 height 17
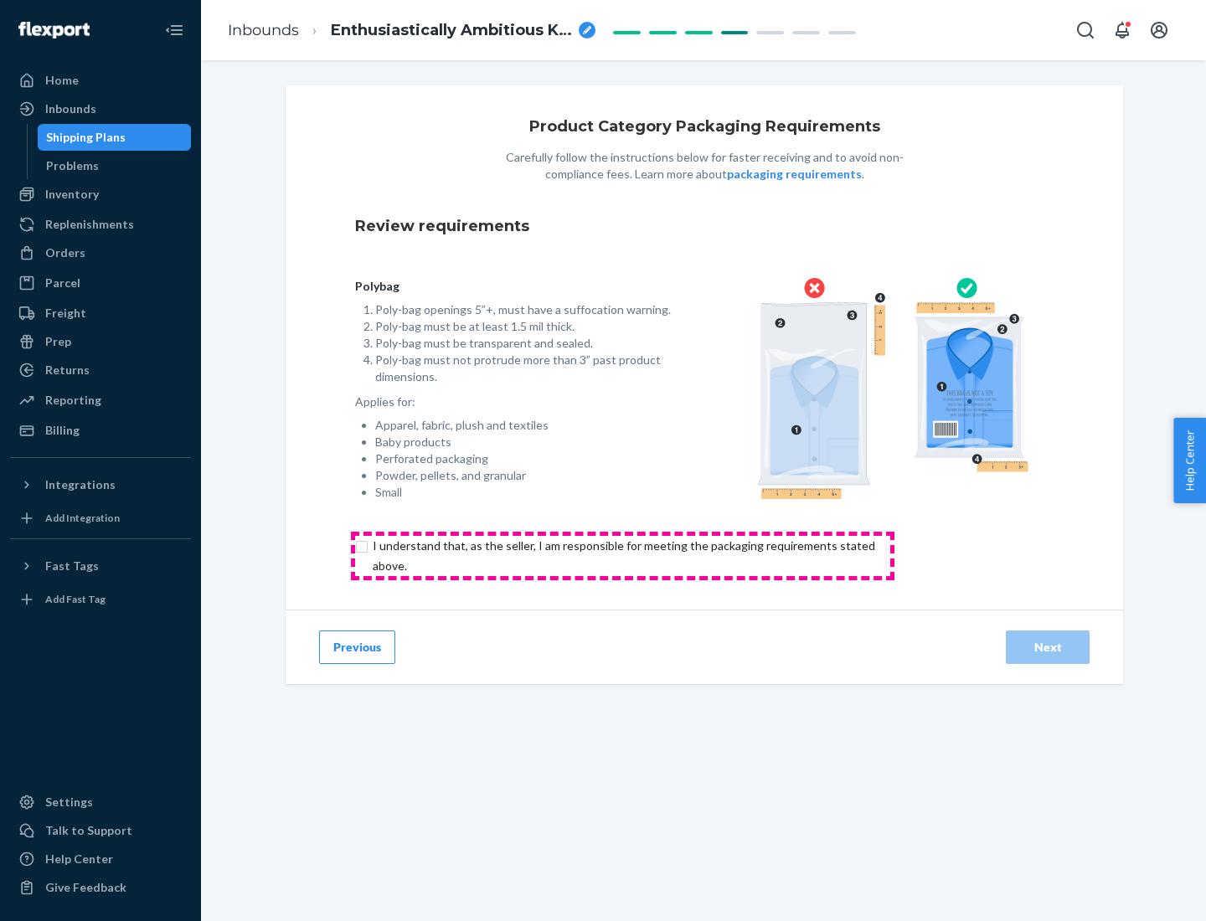
click at [622, 555] on input "checkbox" at bounding box center [633, 556] width 557 height 40
checkbox input "true"
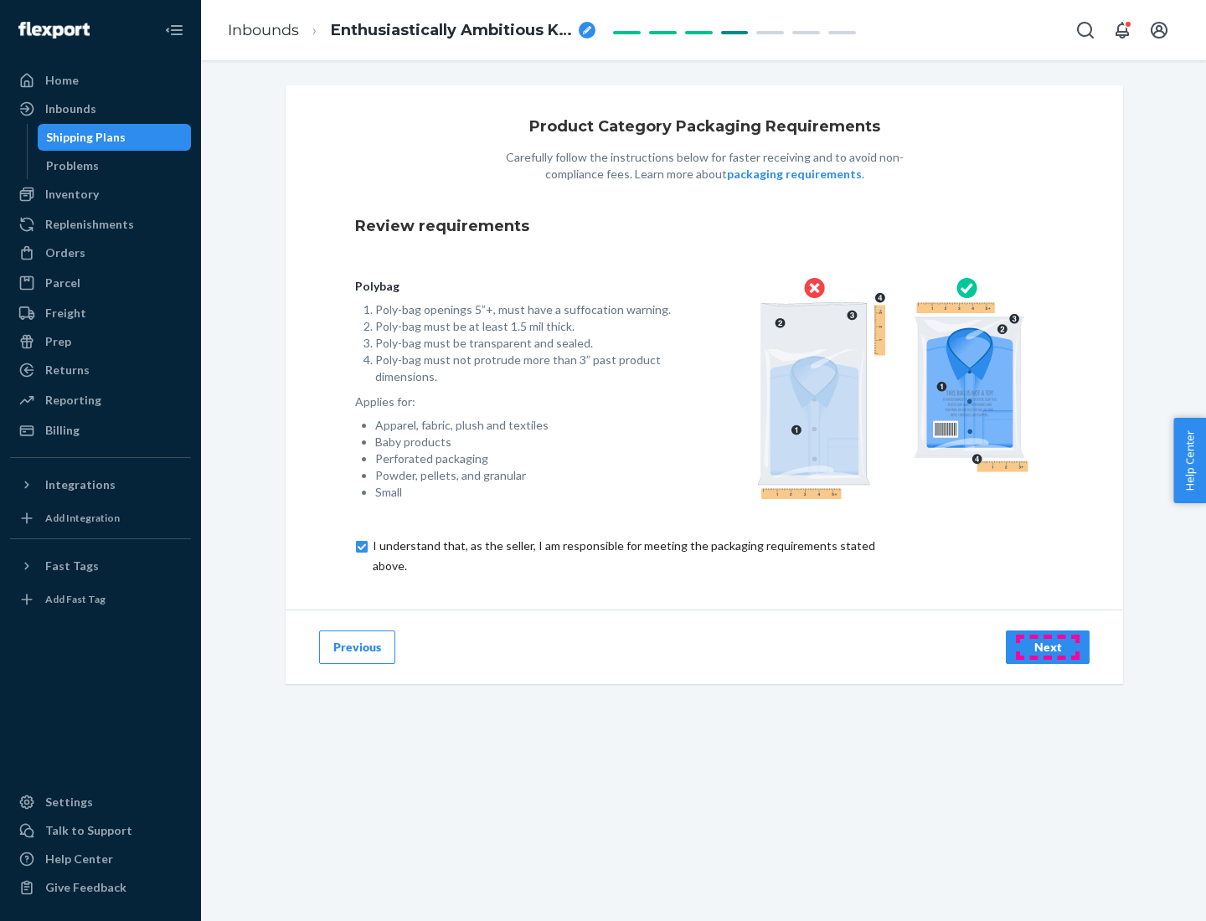
click at [1047, 646] on div "Next" at bounding box center [1047, 647] width 55 height 17
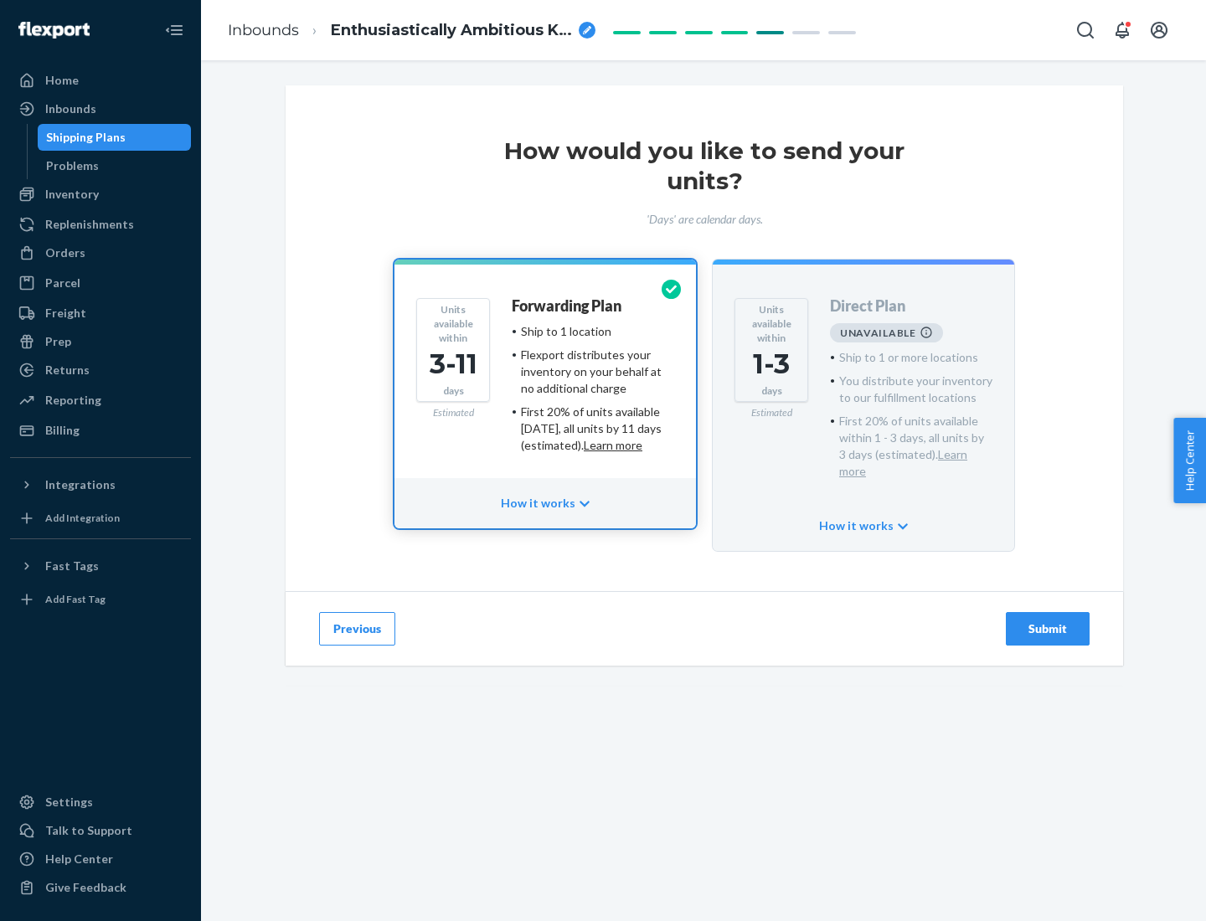
click at [568, 306] on h4 "Forwarding Plan" at bounding box center [567, 306] width 110 height 17
click at [1047, 620] on div "Submit" at bounding box center [1047, 628] width 55 height 17
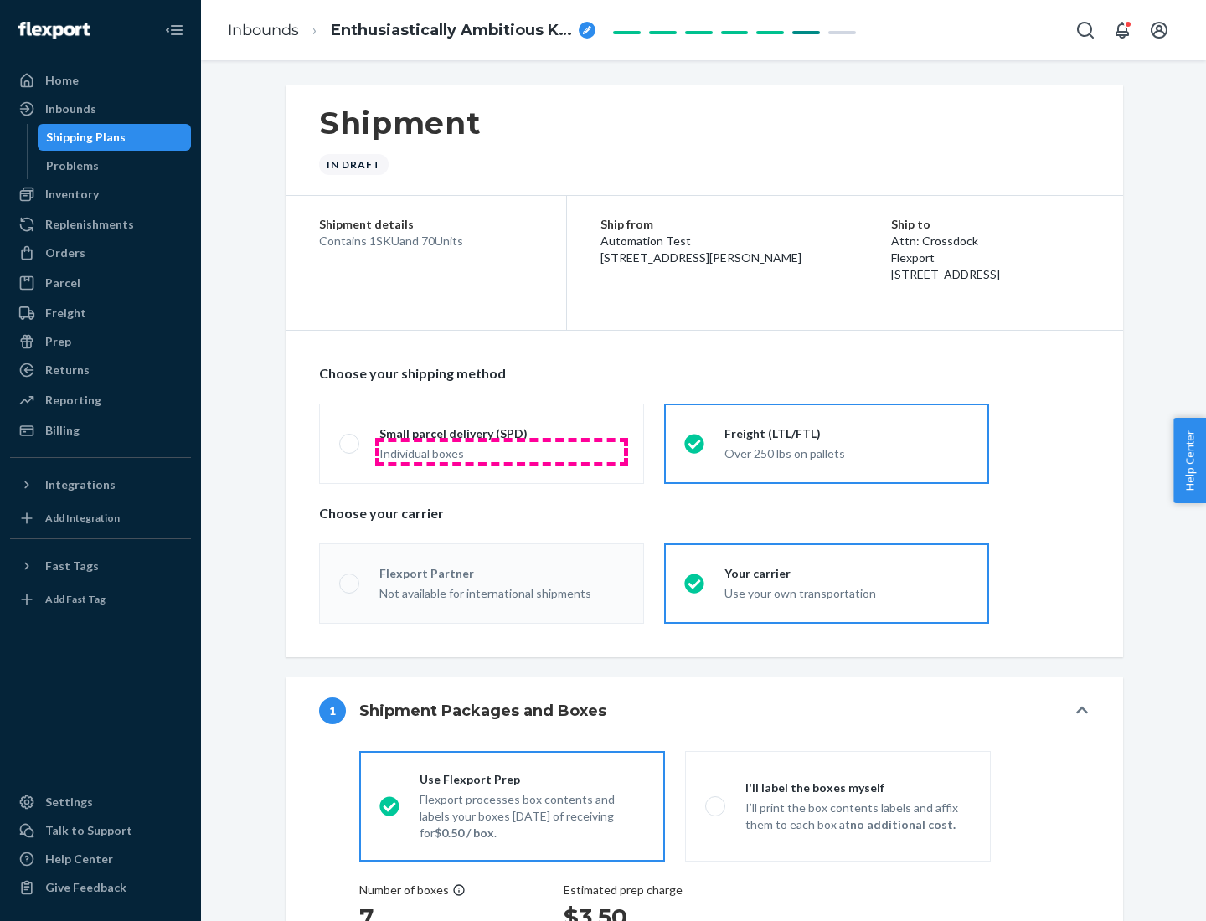
click at [501, 451] on div "Individual boxes" at bounding box center [501, 453] width 244 height 17
click at [350, 449] on input "Small parcel delivery (SPD) Individual boxes" at bounding box center [344, 443] width 11 height 11
radio input "true"
radio input "false"
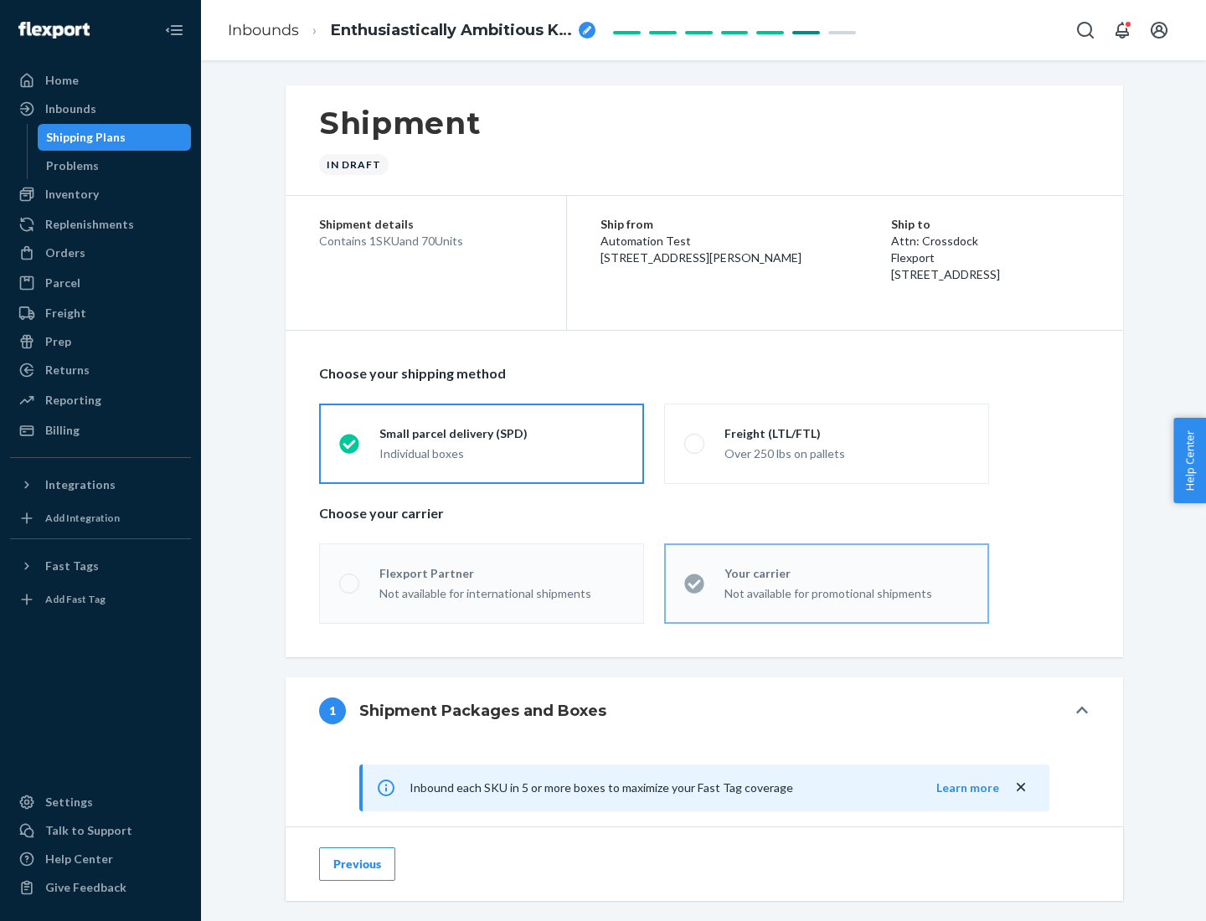
scroll to position [83, 0]
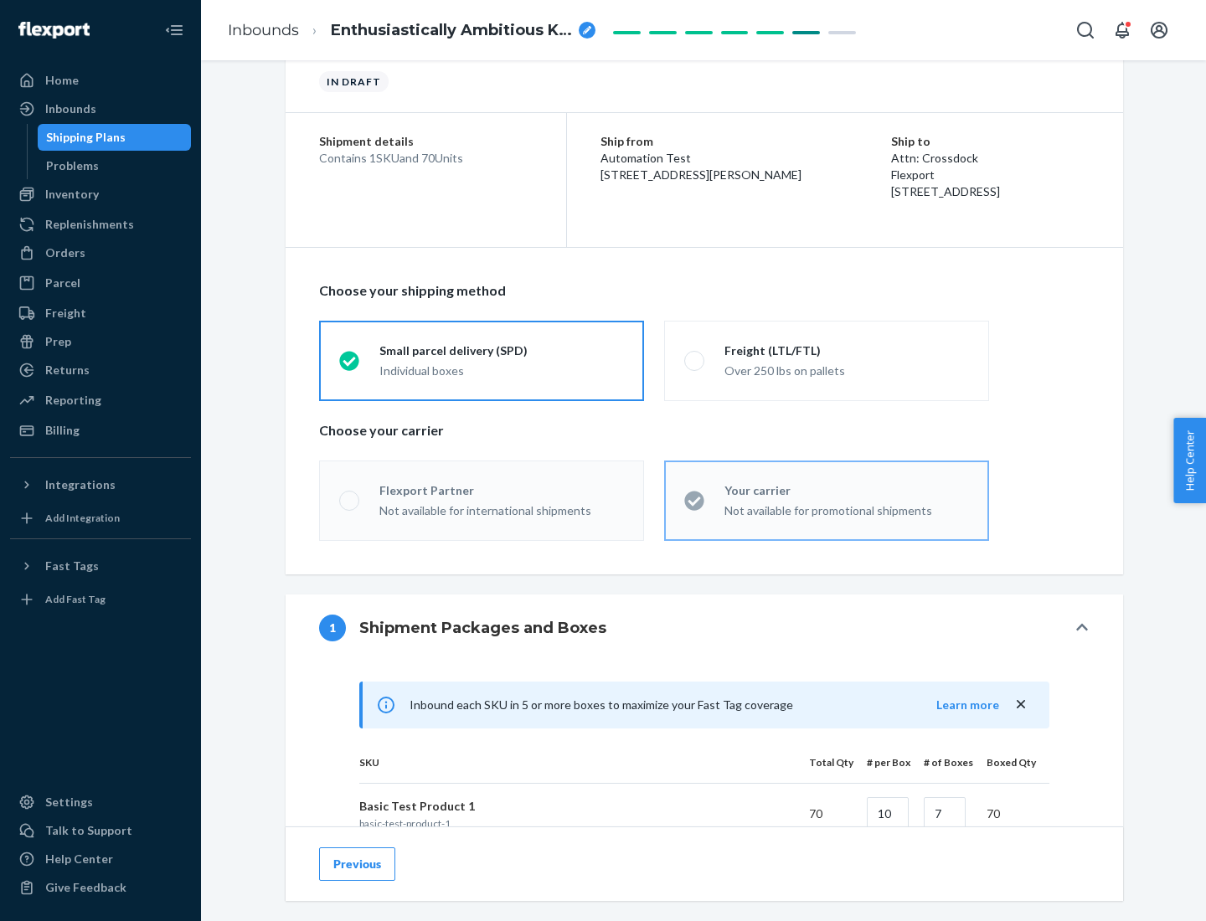
click at [846, 490] on div "Your carrier" at bounding box center [846, 490] width 244 height 17
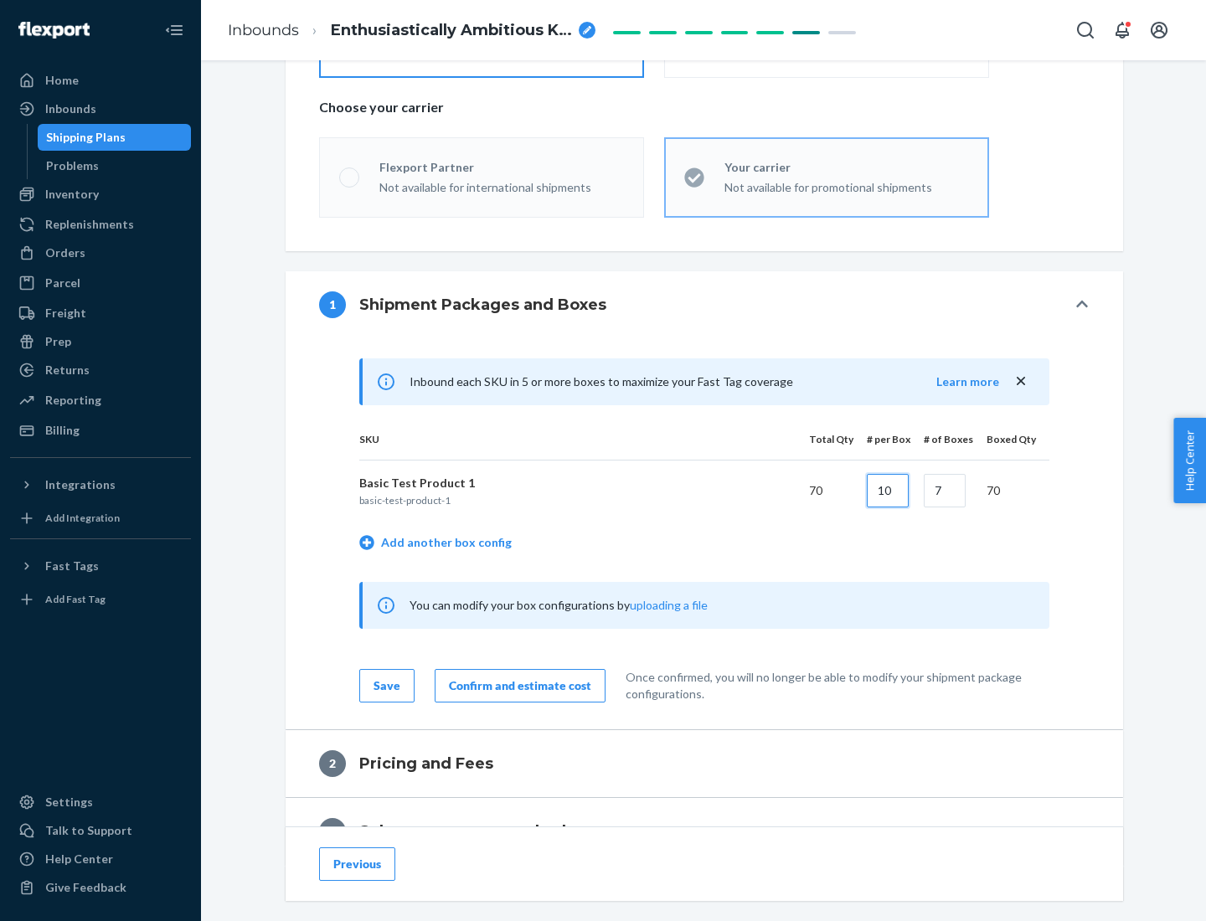
type input "10"
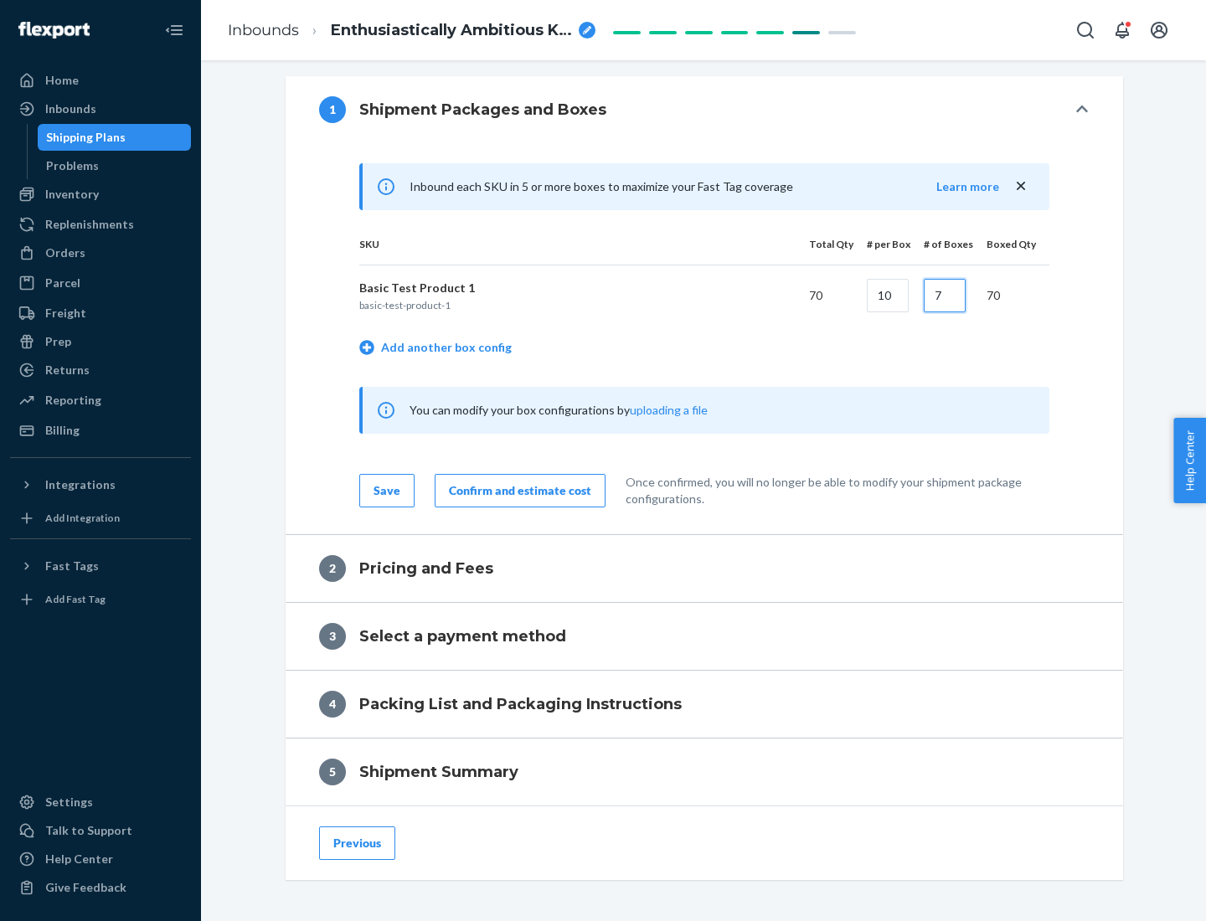
type input "7"
click at [517, 490] on div "Confirm and estimate cost" at bounding box center [520, 490] width 142 height 17
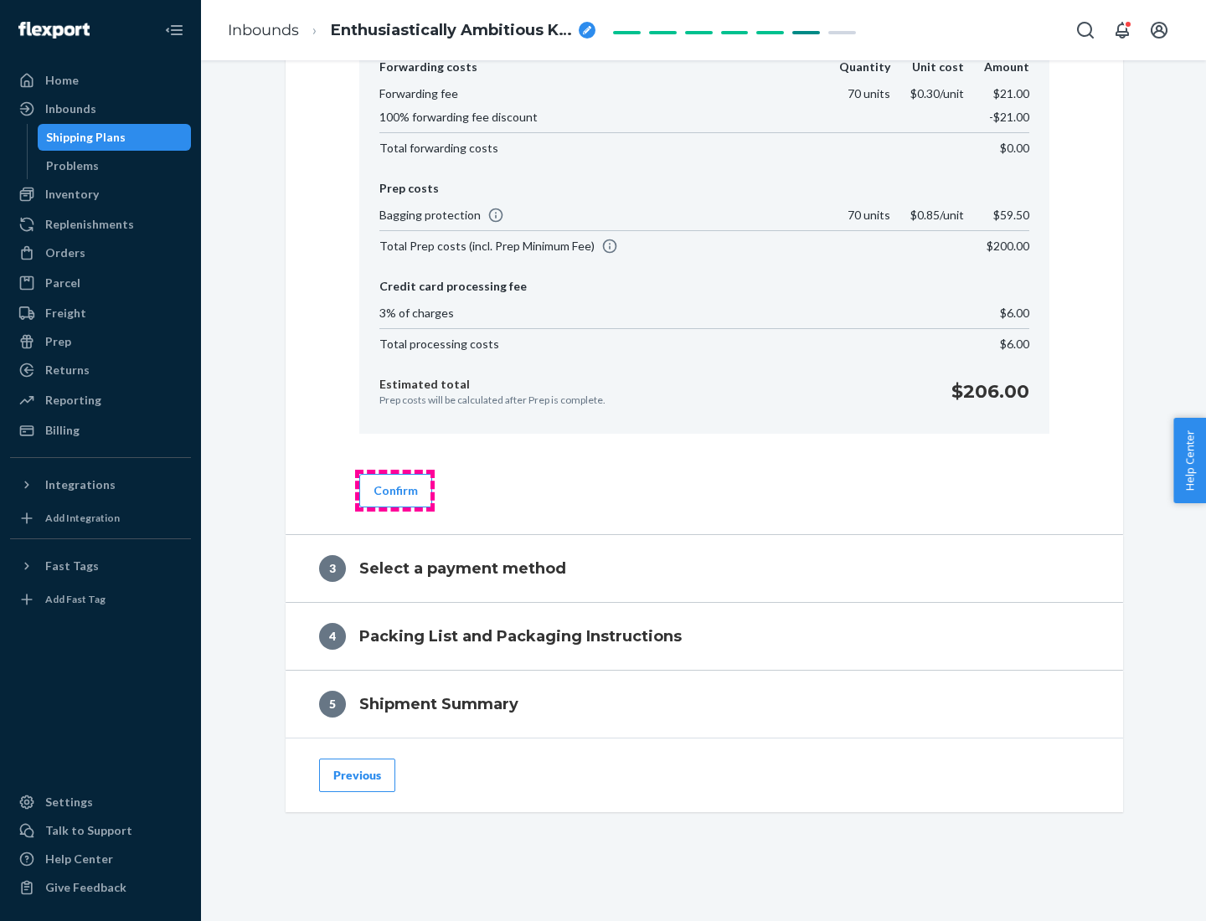
click at [394, 490] on button "Confirm" at bounding box center [395, 490] width 73 height 33
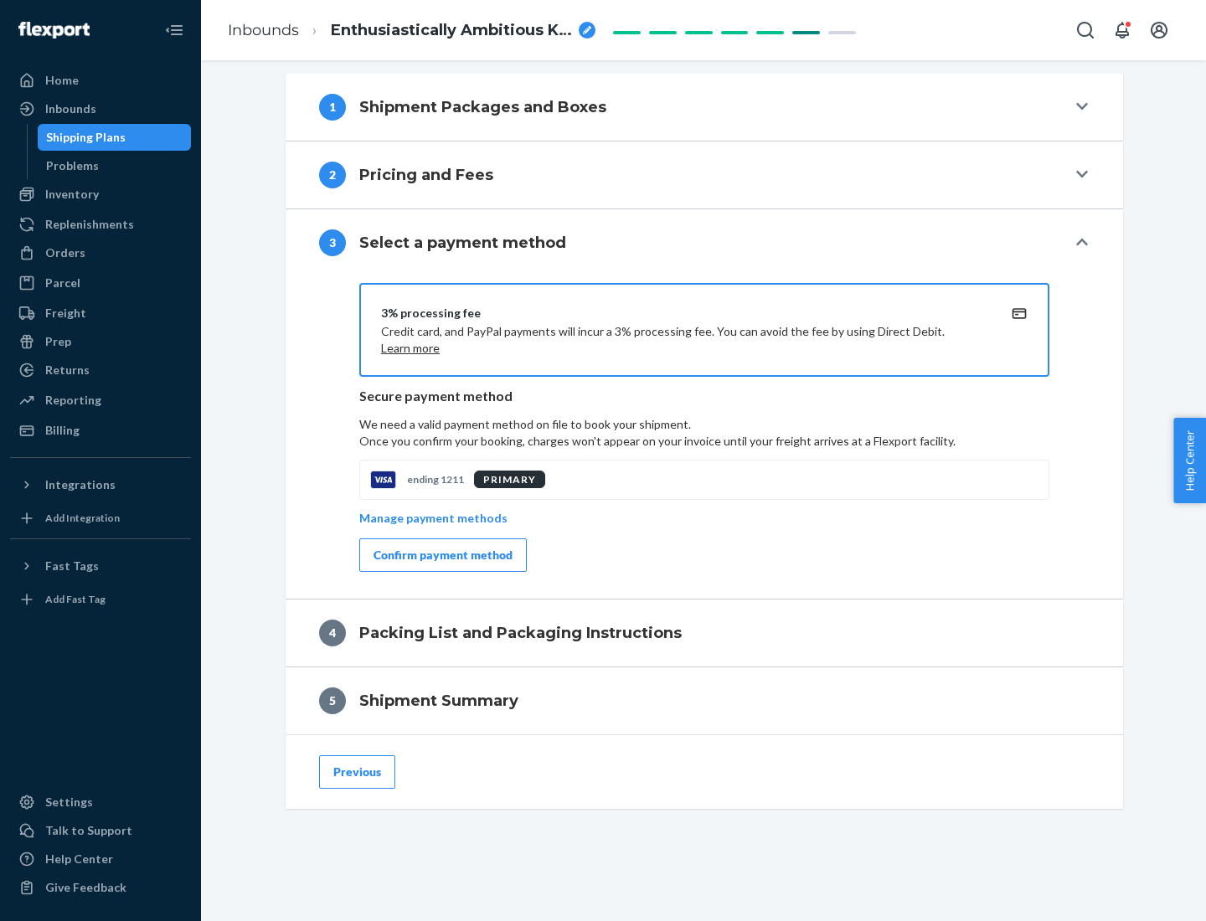
scroll to position [604, 0]
click at [441, 555] on div "Confirm payment method" at bounding box center [442, 555] width 139 height 17
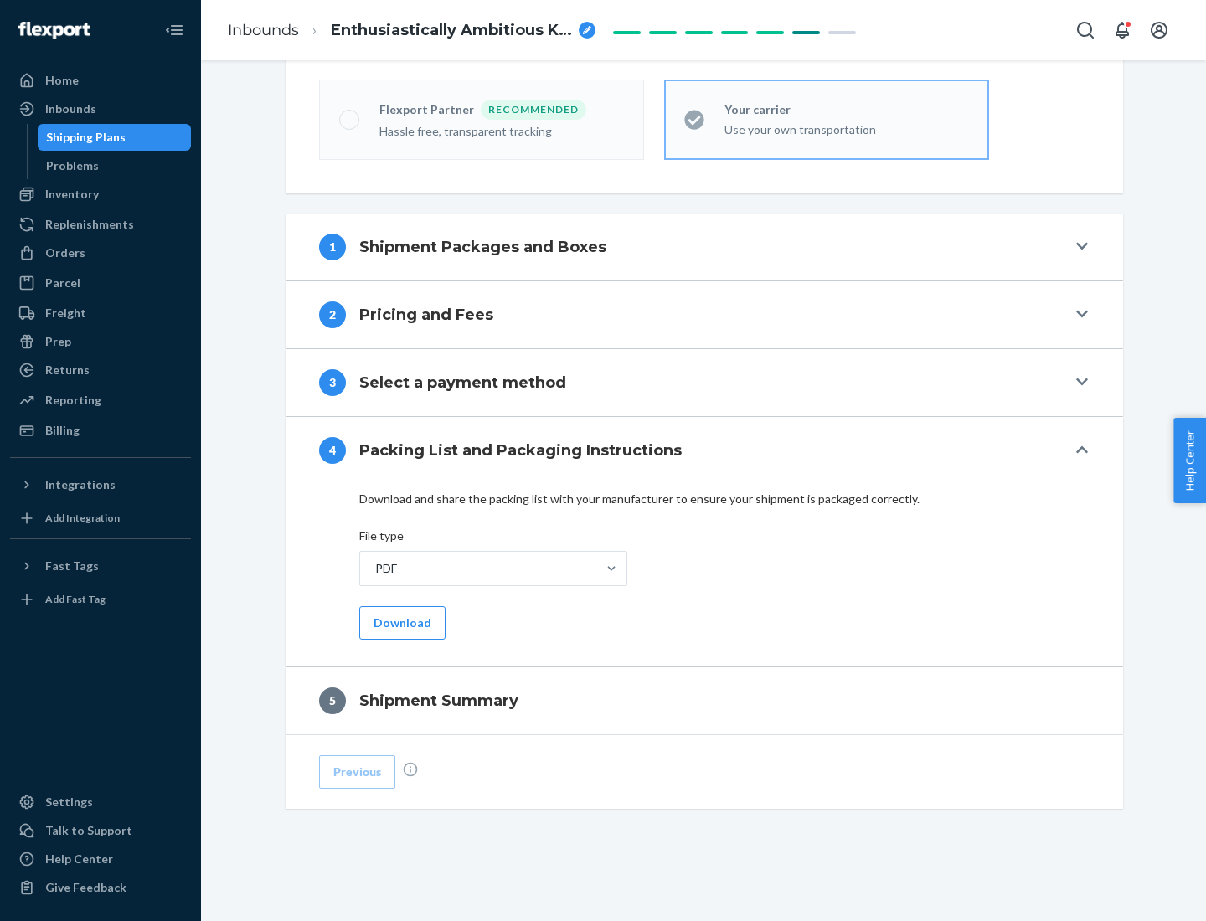
scroll to position [464, 0]
click at [400, 622] on button "Download" at bounding box center [402, 622] width 86 height 33
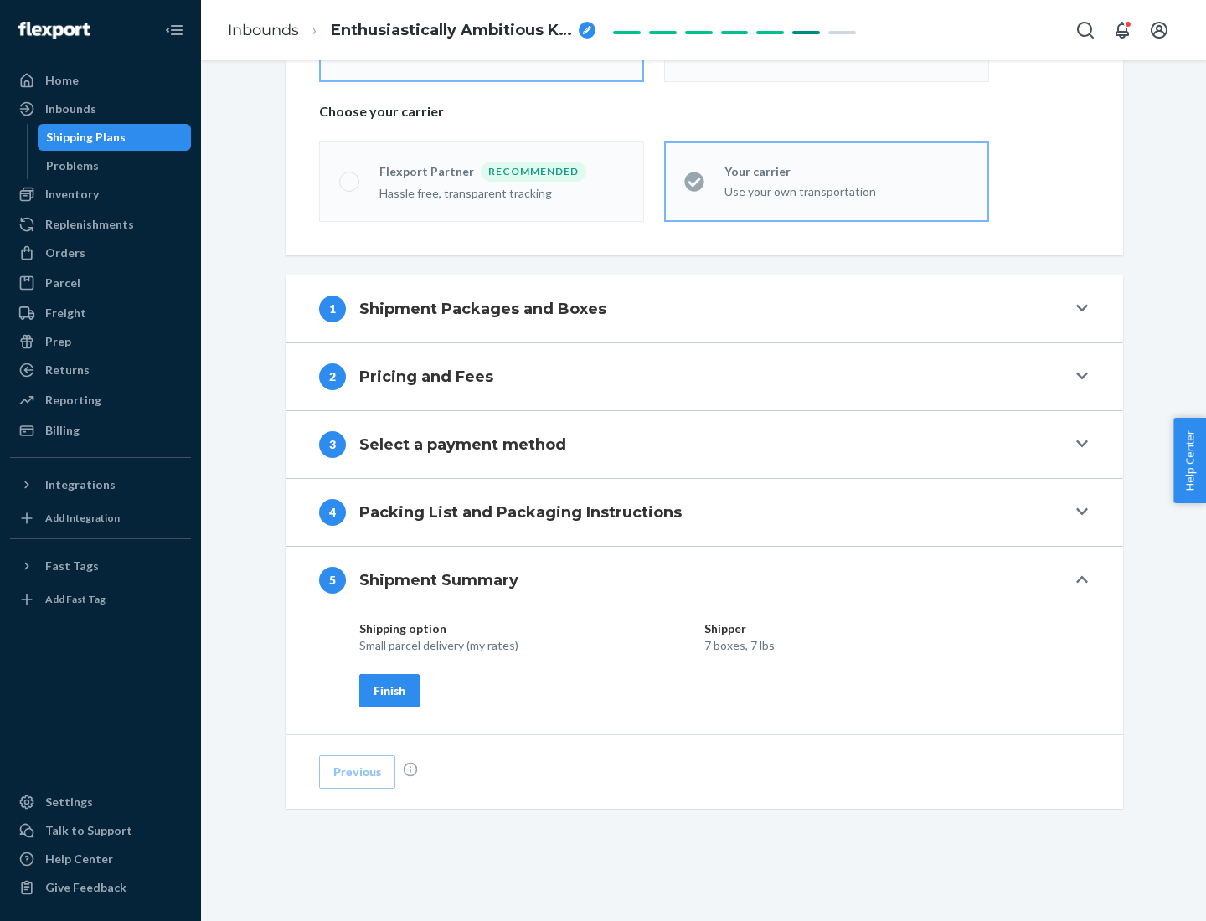
scroll to position [402, 0]
